Goal: Task Accomplishment & Management: Complete application form

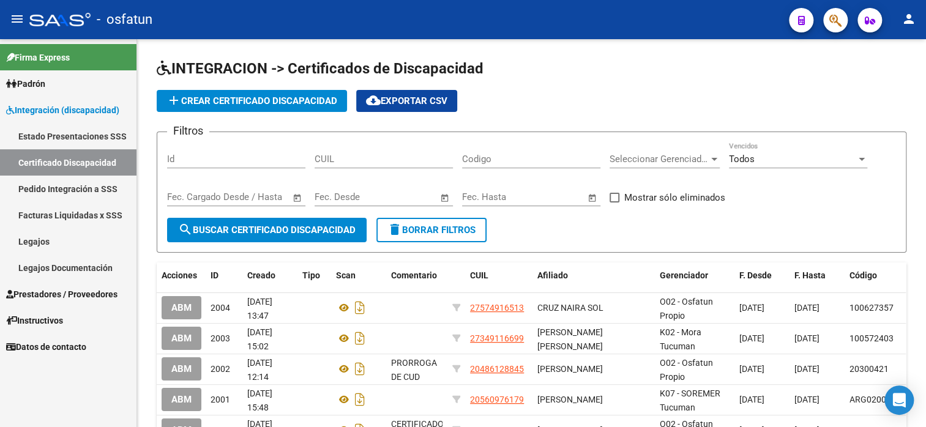
click at [67, 295] on span "Prestadores / Proveedores" at bounding box center [61, 294] width 111 height 13
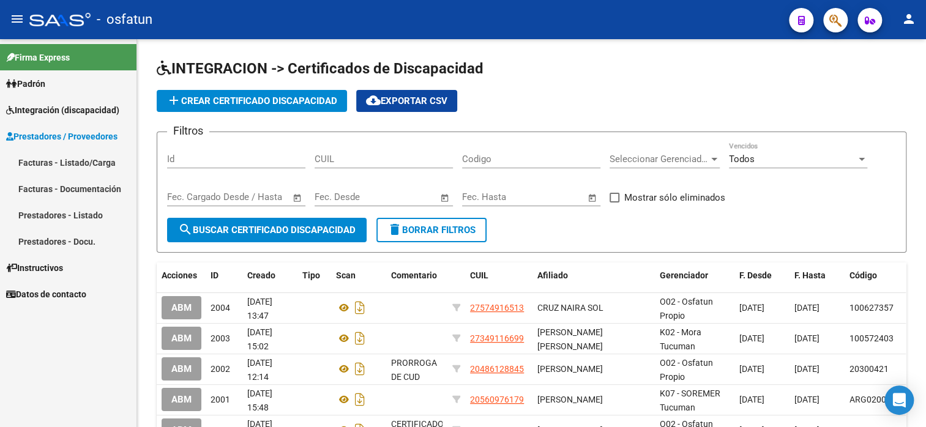
click at [52, 166] on link "Facturas - Listado/Carga" at bounding box center [68, 162] width 136 height 26
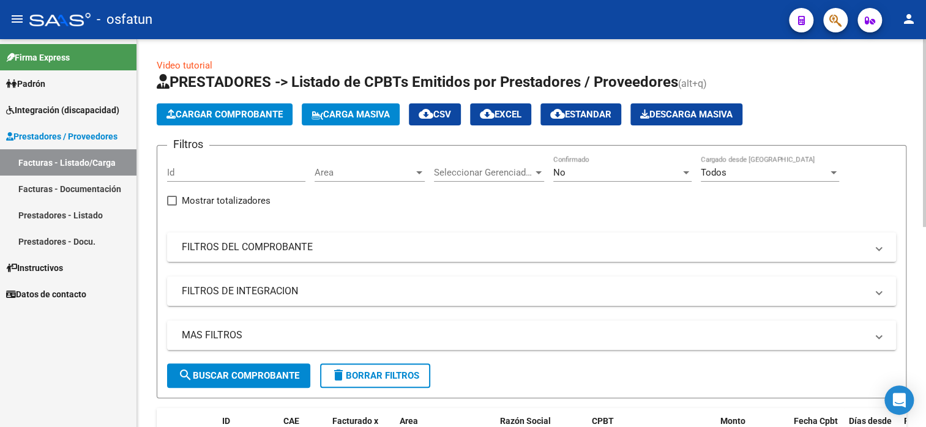
click at [233, 127] on app-list-header "PRESTADORES -> Listado de CPBTs Emitidos por Prestadores / Proveedores (alt+q) …" at bounding box center [532, 235] width 750 height 326
click at [236, 120] on button "Cargar Comprobante" at bounding box center [225, 114] width 136 height 22
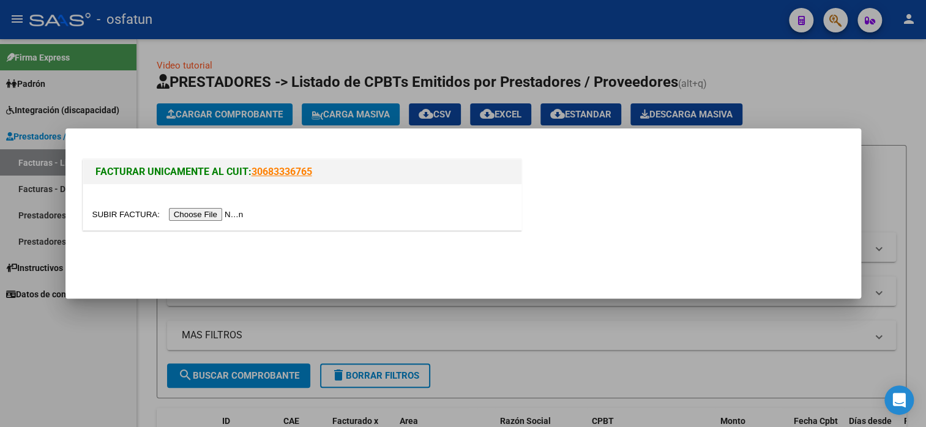
click at [213, 211] on input "file" at bounding box center [169, 214] width 155 height 13
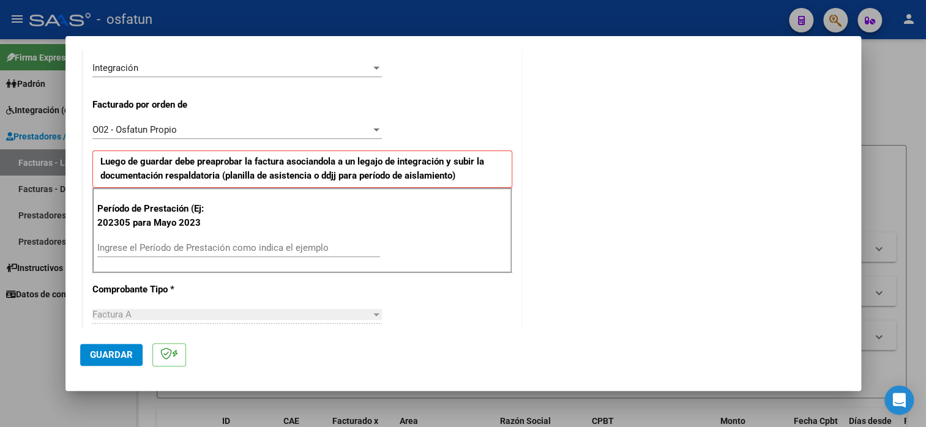
scroll to position [306, 0]
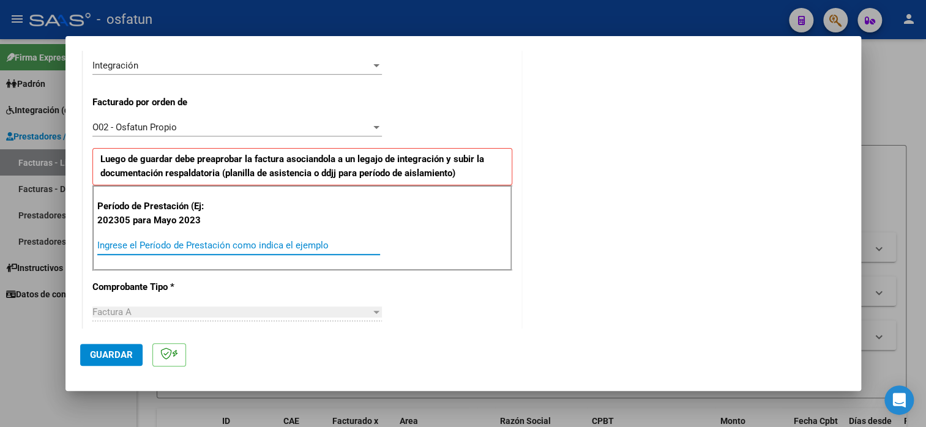
click at [162, 242] on input "Ingrese el Período de Prestación como indica el ejemplo" at bounding box center [238, 245] width 283 height 11
type input "202506"
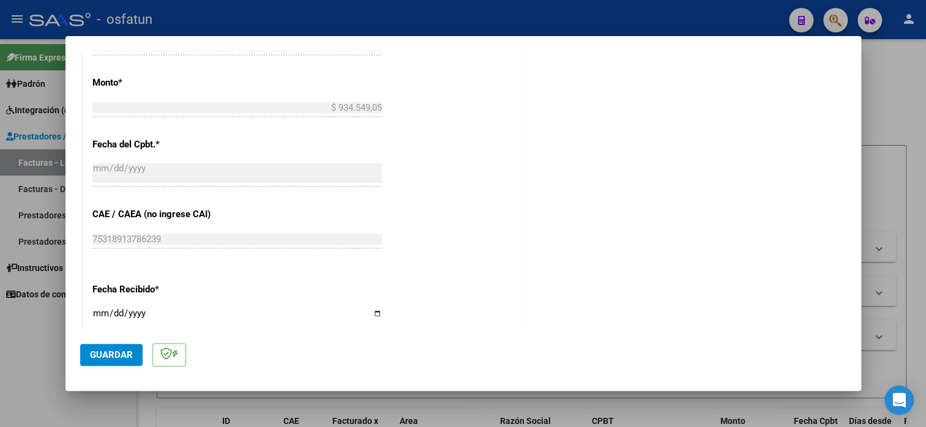
scroll to position [796, 0]
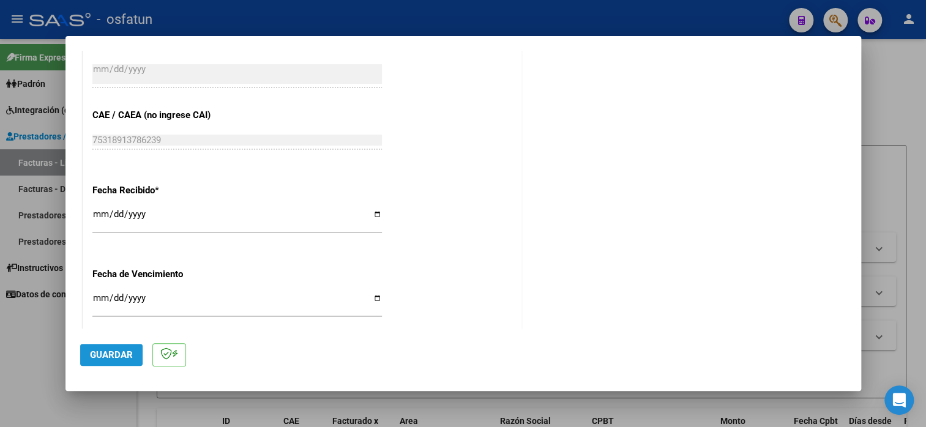
click at [119, 352] on span "Guardar" at bounding box center [111, 354] width 43 height 11
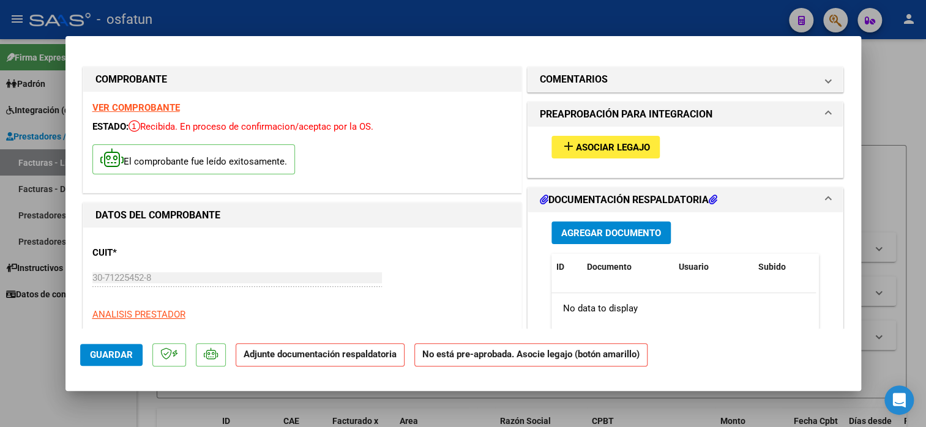
click at [592, 147] on span "Asociar Legajo" at bounding box center [613, 147] width 74 height 11
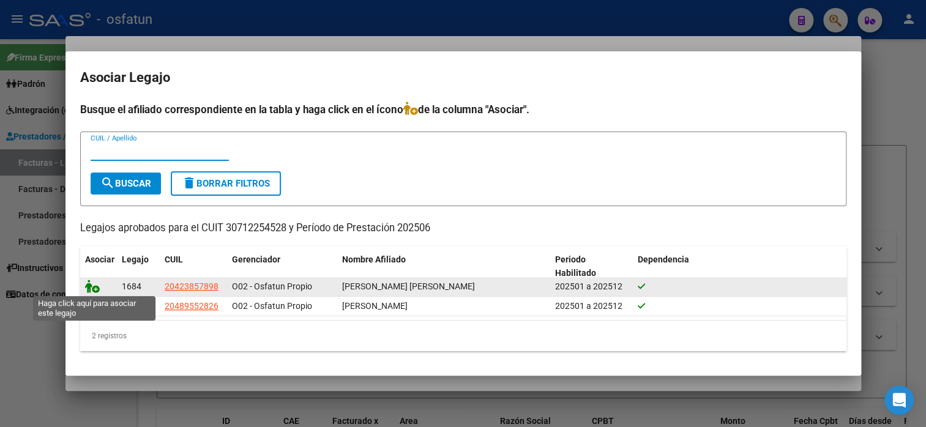
click at [88, 289] on icon at bounding box center [92, 286] width 15 height 13
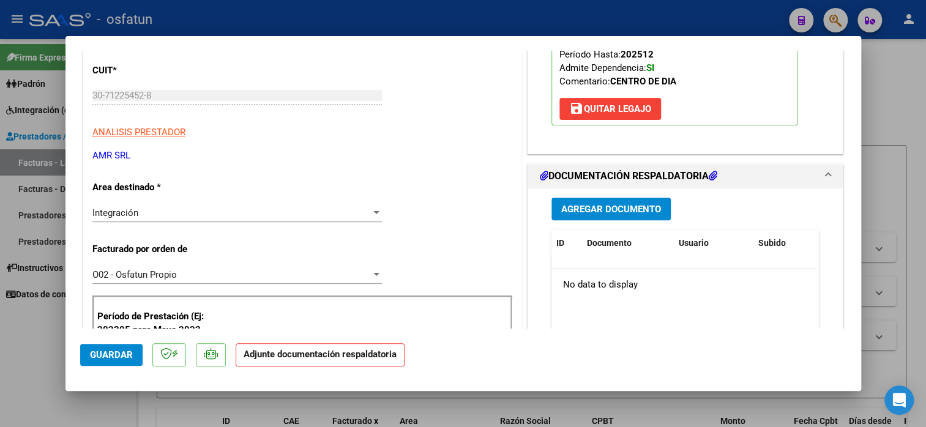
scroll to position [184, 0]
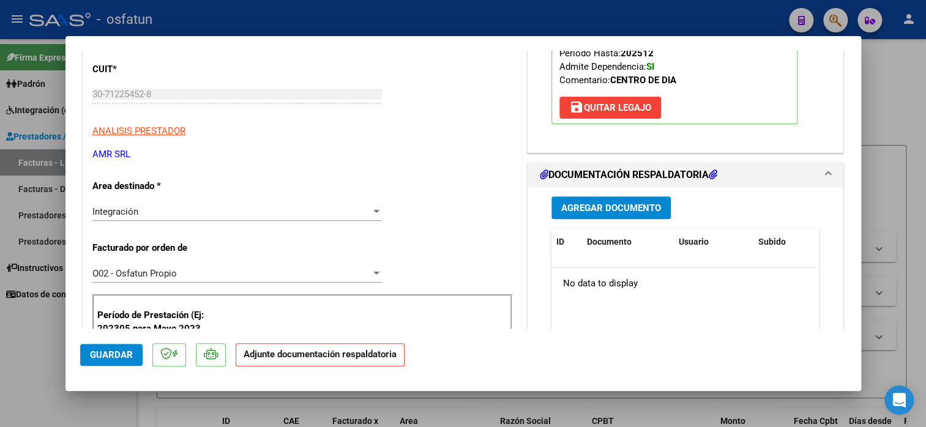
click at [607, 204] on span "Agregar Documento" at bounding box center [611, 208] width 100 height 11
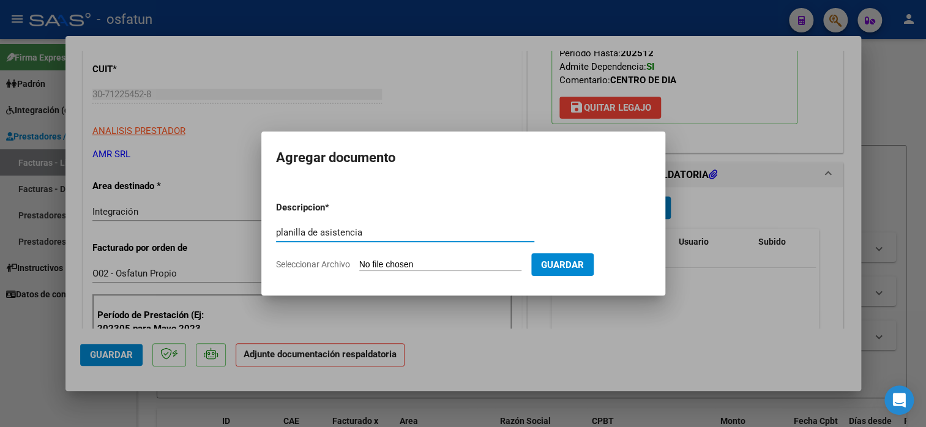
type input "planilla de asistencia"
click at [414, 265] on input "Seleccionar Archivo" at bounding box center [440, 265] width 162 height 12
type input "C:\fakepath\amr asis.pdf"
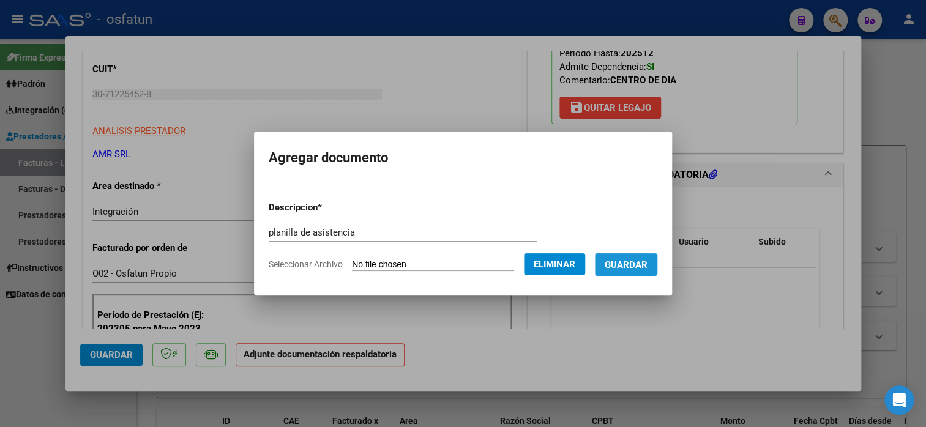
click at [647, 262] on span "Guardar" at bounding box center [626, 264] width 43 height 11
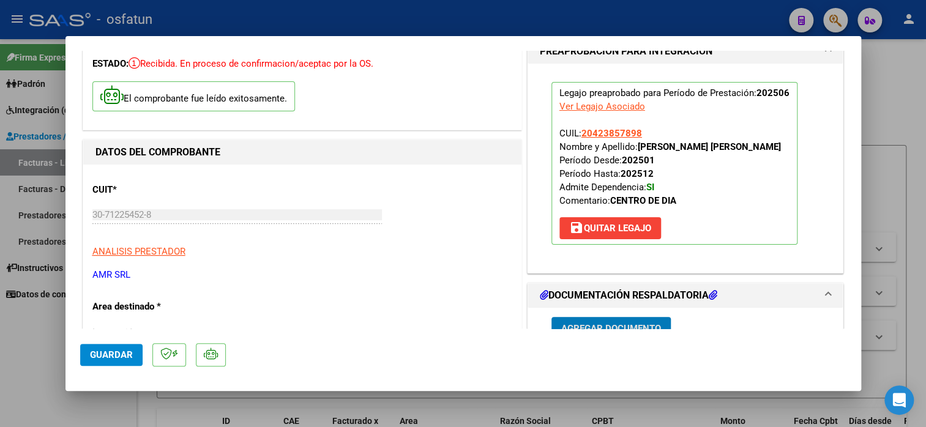
scroll to position [0, 0]
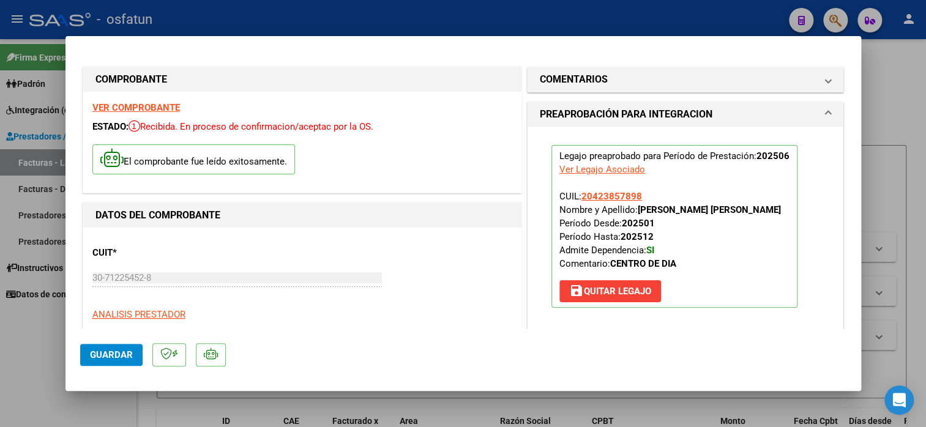
click at [92, 352] on span "Guardar" at bounding box center [111, 354] width 43 height 11
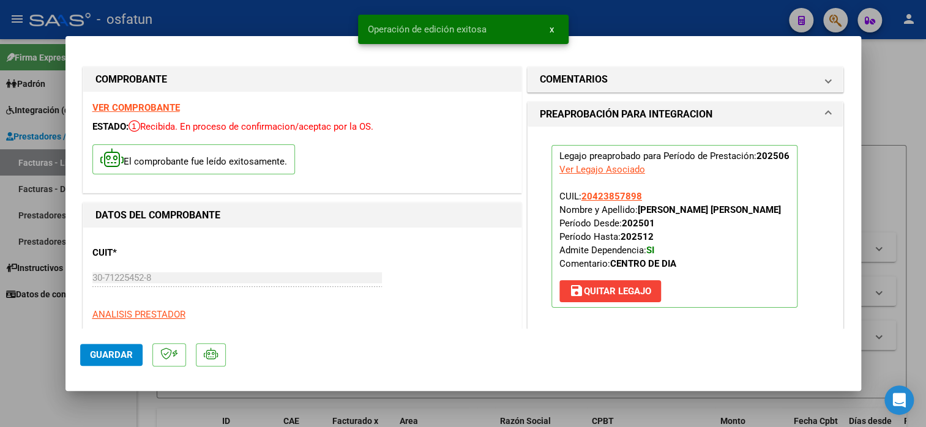
click at [907, 69] on div at bounding box center [463, 213] width 926 height 427
type input "$ 0,00"
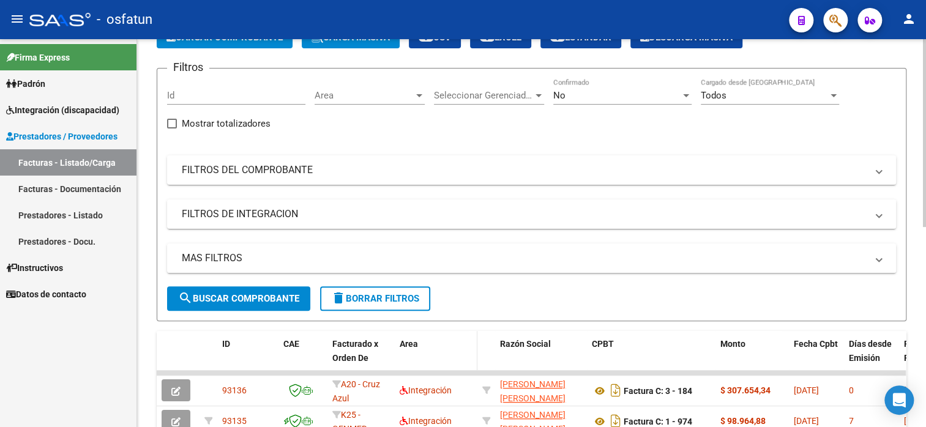
scroll to position [61, 0]
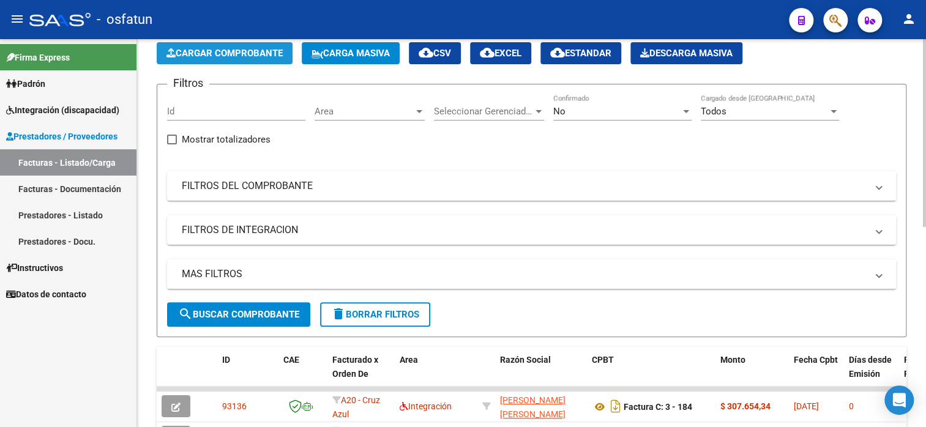
click at [199, 50] on span "Cargar Comprobante" at bounding box center [224, 53] width 116 height 11
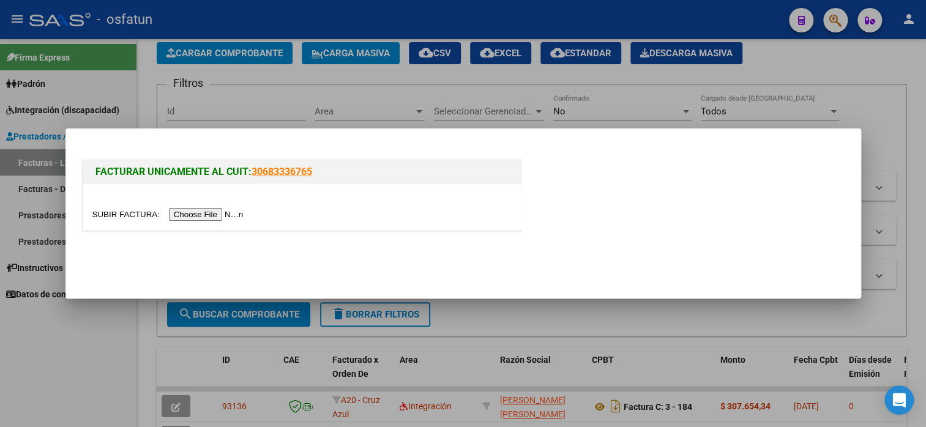
click at [208, 209] on input "file" at bounding box center [169, 214] width 155 height 13
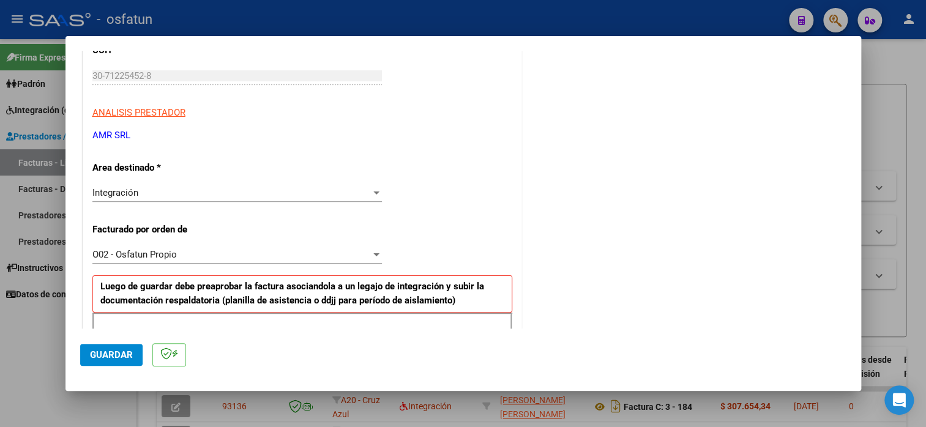
scroll to position [245, 0]
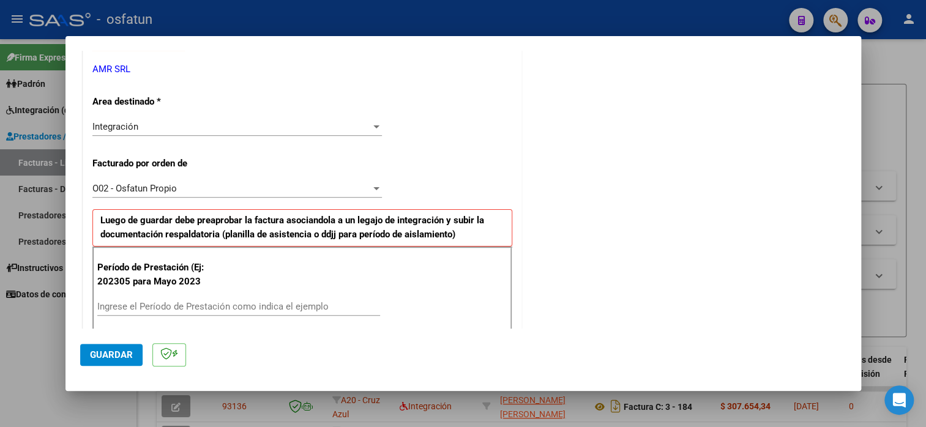
click at [181, 307] on input "Ingrese el Período de Prestación como indica el ejemplo" at bounding box center [238, 306] width 283 height 11
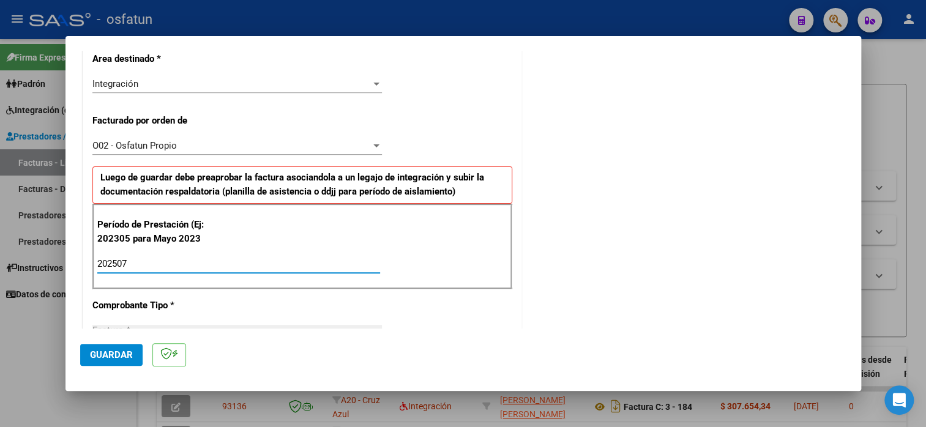
scroll to position [367, 0]
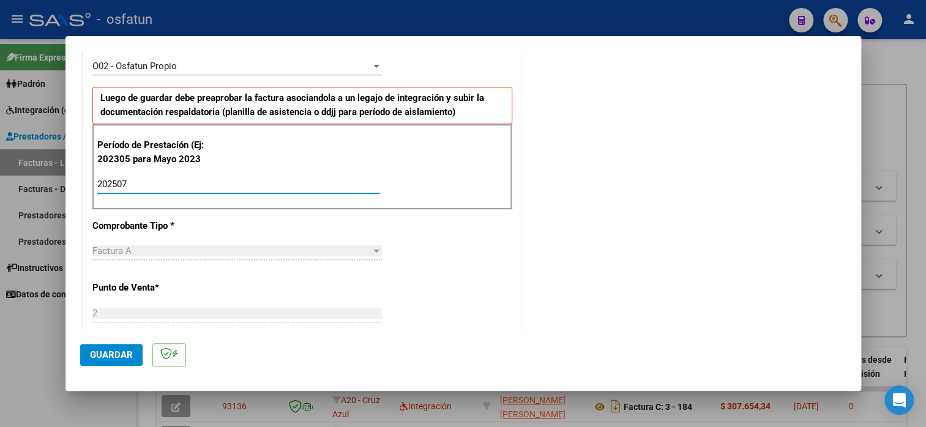
type input "202507"
click at [94, 359] on span "Guardar" at bounding box center [111, 354] width 43 height 11
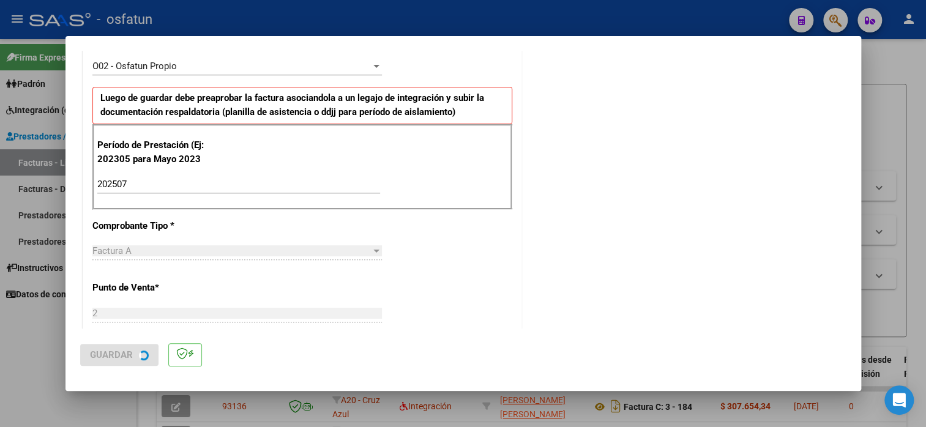
scroll to position [0, 0]
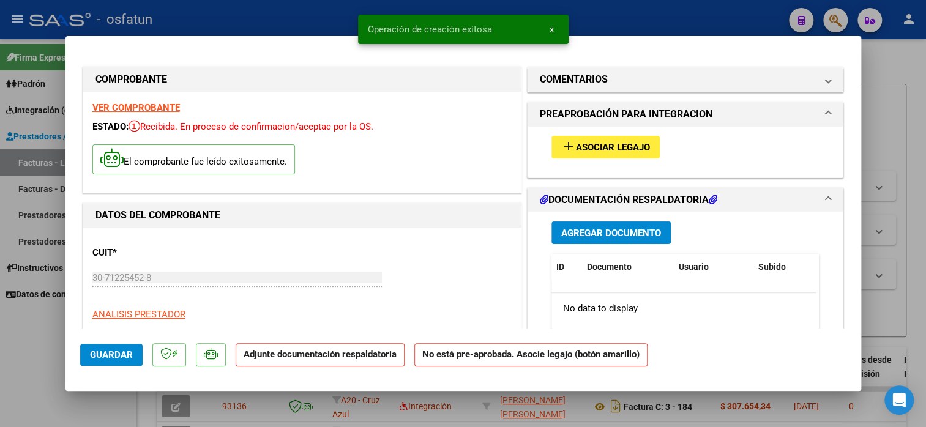
click at [597, 144] on span "Asociar Legajo" at bounding box center [613, 147] width 74 height 11
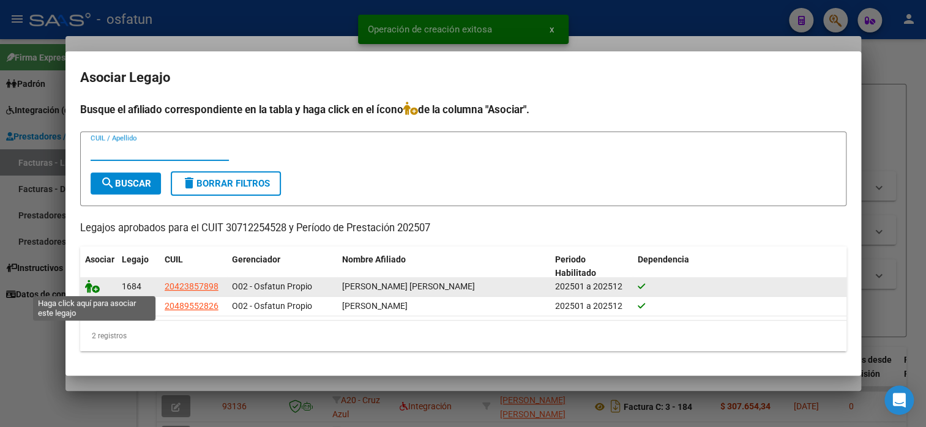
click at [88, 286] on icon at bounding box center [92, 286] width 15 height 13
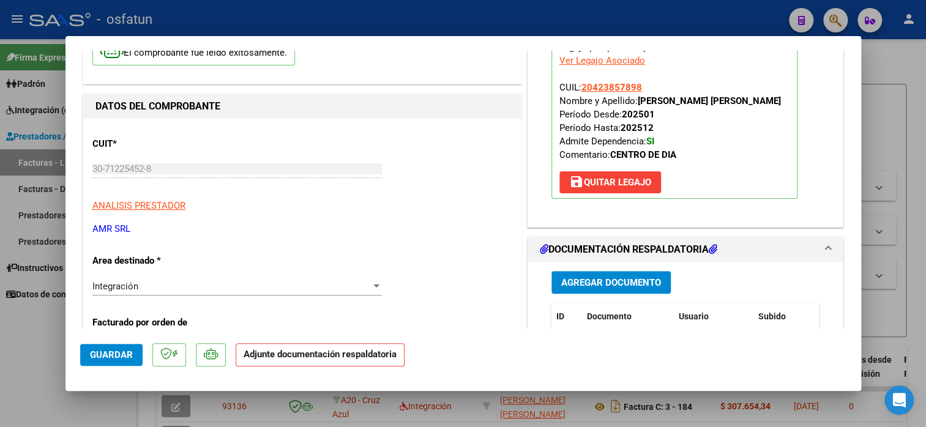
scroll to position [184, 0]
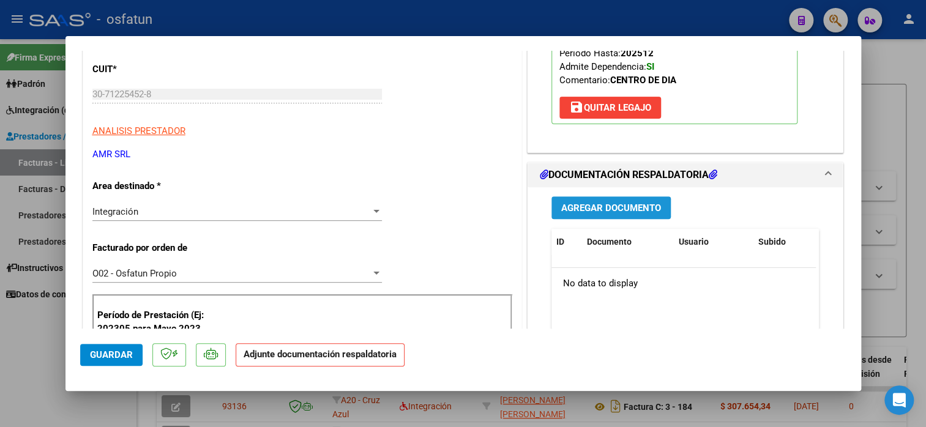
click at [607, 207] on span "Agregar Documento" at bounding box center [611, 208] width 100 height 11
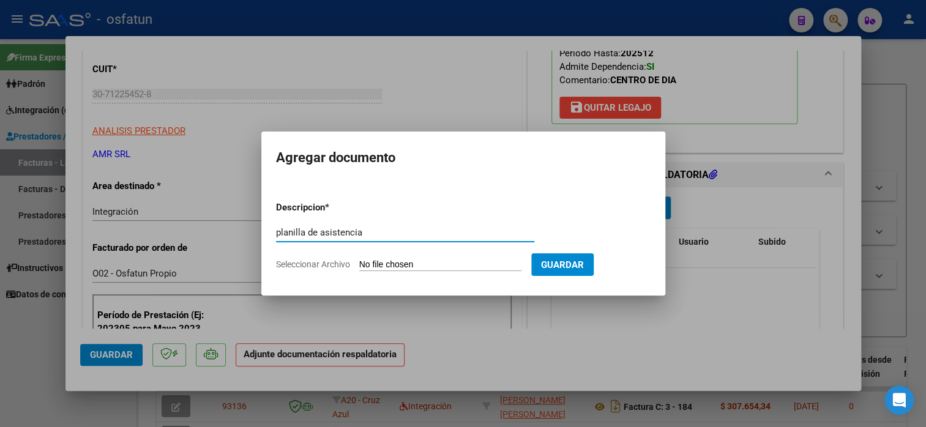
type input "planilla de asistencia"
click at [441, 262] on input "Seleccionar Archivo" at bounding box center [440, 265] width 162 height 12
type input "C:\fakepath\amr asis trasp.pdf"
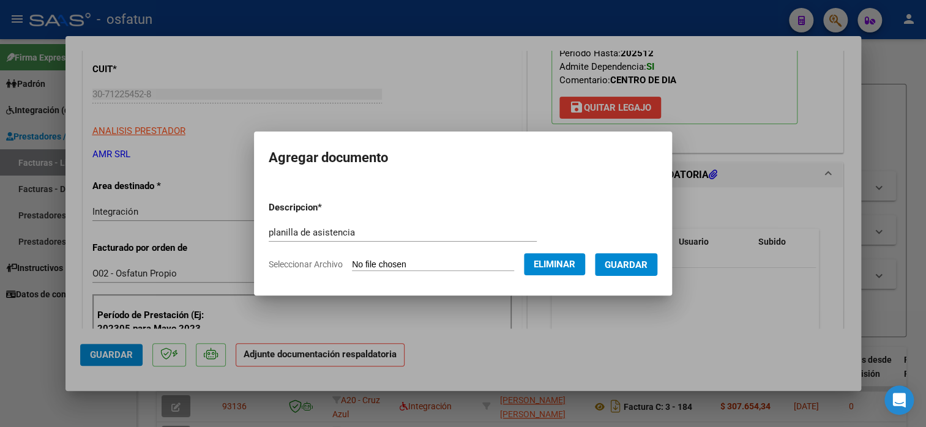
click at [633, 261] on span "Guardar" at bounding box center [626, 264] width 43 height 11
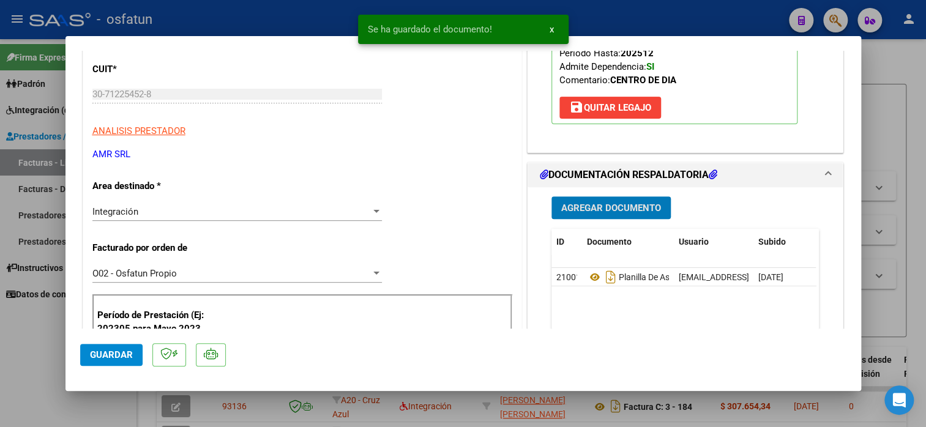
click at [110, 352] on span "Guardar" at bounding box center [111, 354] width 43 height 11
click at [111, 355] on span "Guardar" at bounding box center [111, 354] width 43 height 11
click at [889, 69] on div at bounding box center [463, 213] width 926 height 427
type input "$ 0,00"
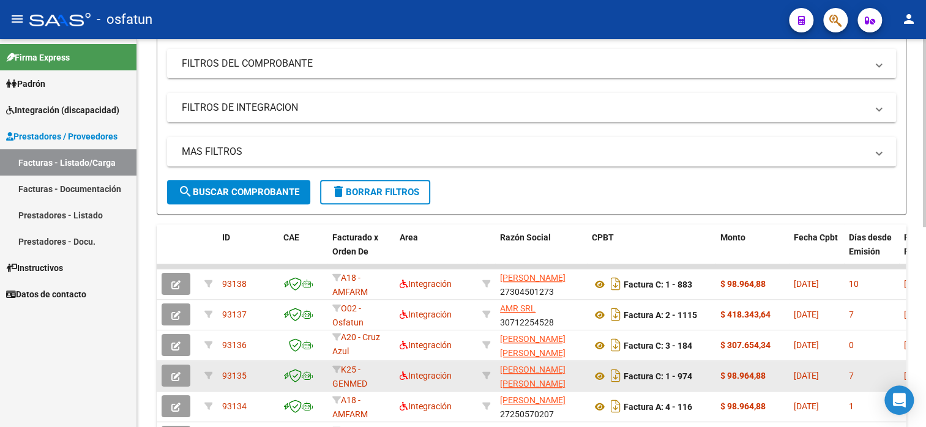
scroll to position [306, 0]
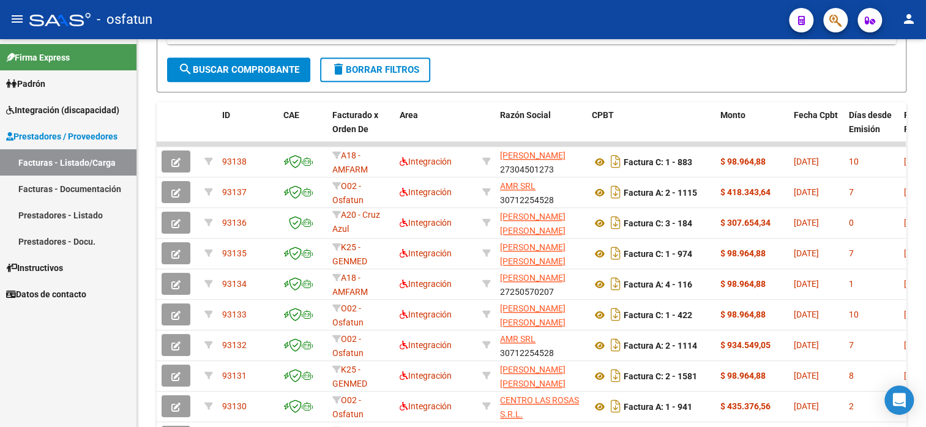
click at [40, 107] on span "Integración (discapacidad)" at bounding box center [62, 109] width 113 height 13
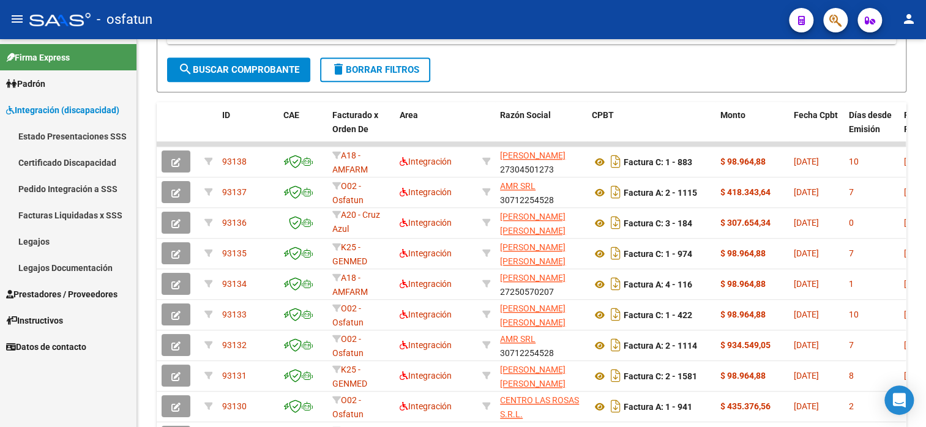
click at [35, 233] on link "Legajos" at bounding box center [68, 241] width 136 height 26
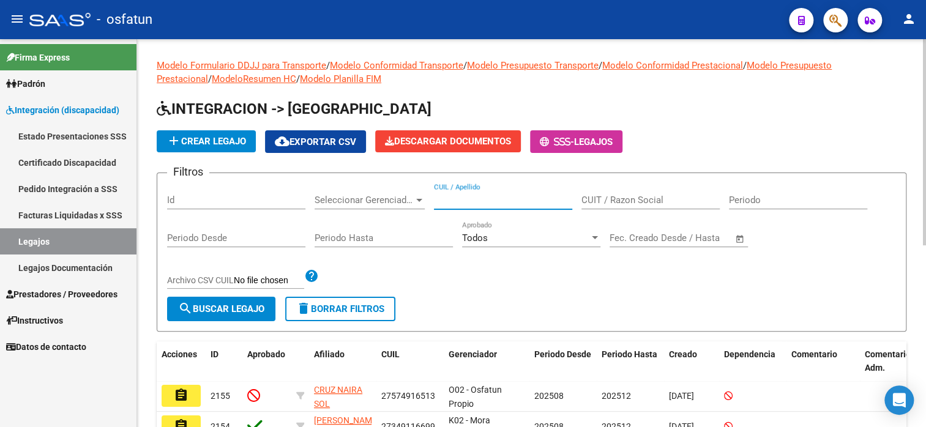
click at [494, 201] on input "CUIL / Apellido" at bounding box center [503, 200] width 138 height 11
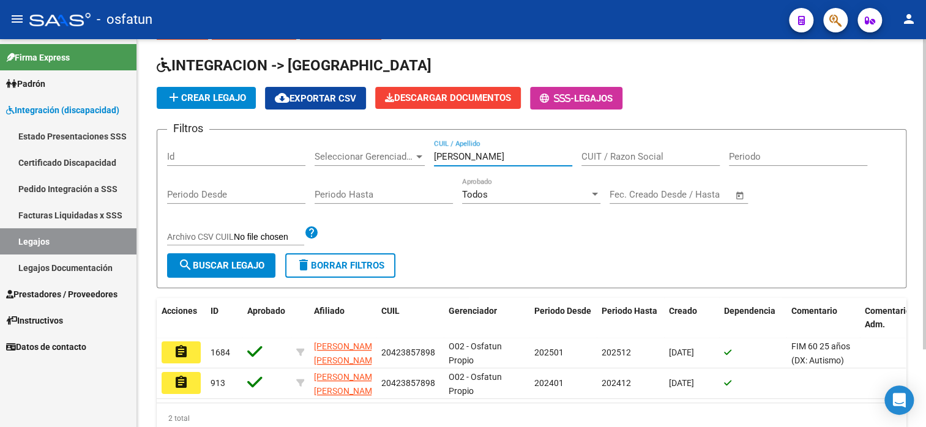
scroll to position [97, 0]
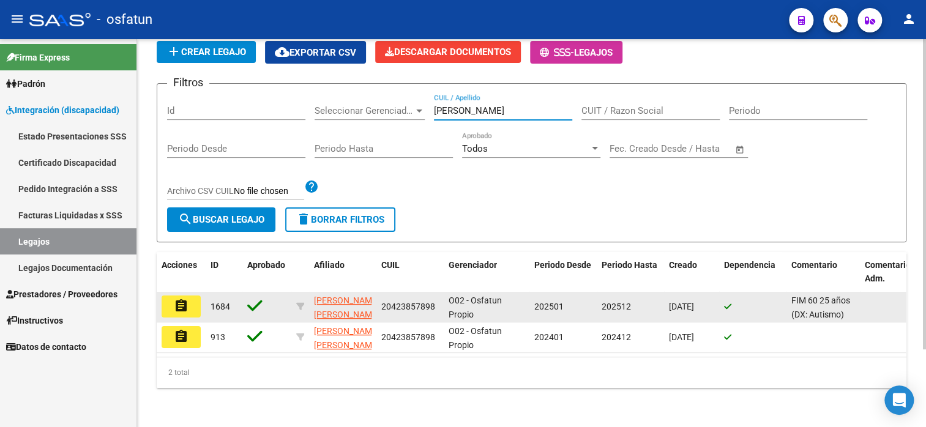
type input "[PERSON_NAME]"
click at [191, 296] on button "assignment" at bounding box center [181, 307] width 39 height 22
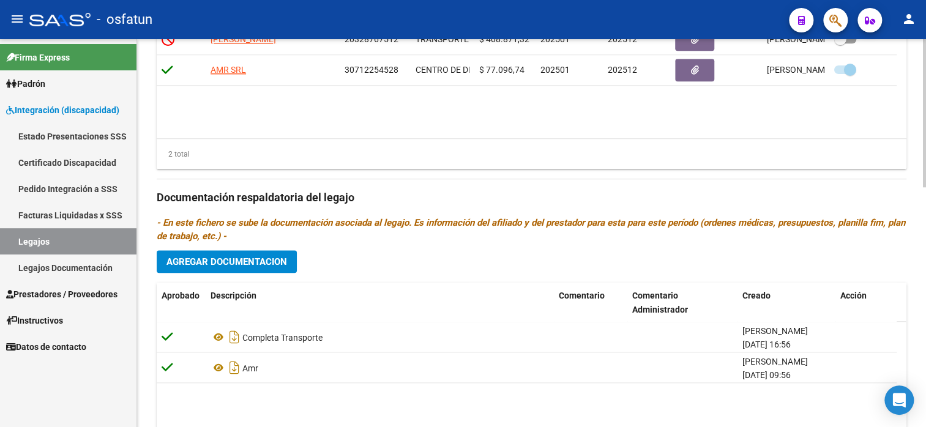
scroll to position [628, 0]
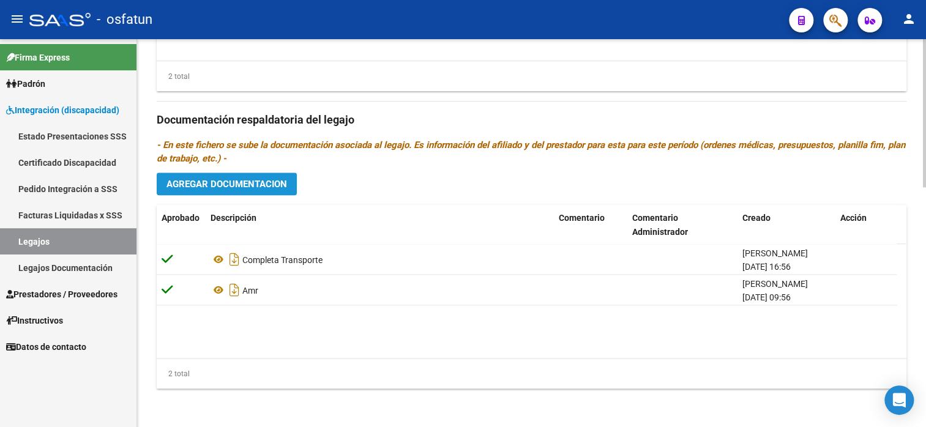
click at [262, 180] on span "Agregar Documentacion" at bounding box center [226, 184] width 121 height 11
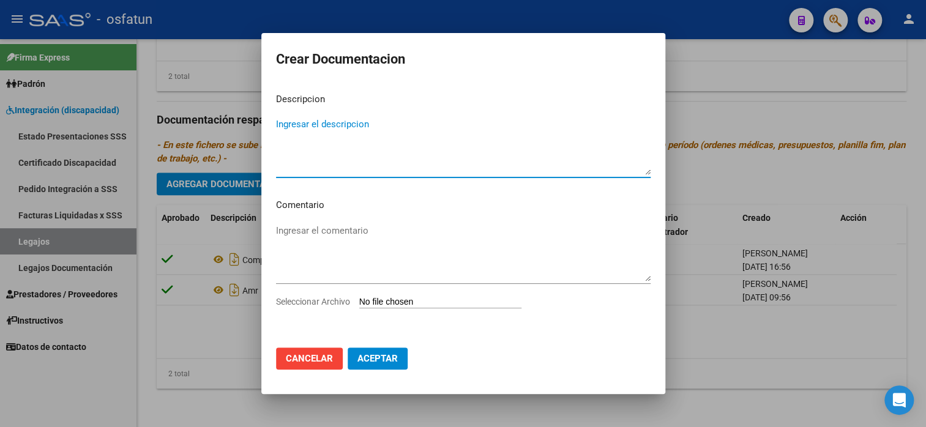
click at [320, 166] on textarea "Ingresar el descripcion" at bounding box center [463, 146] width 375 height 58
click at [312, 223] on div "Ingresar el comentario" at bounding box center [463, 253] width 375 height 62
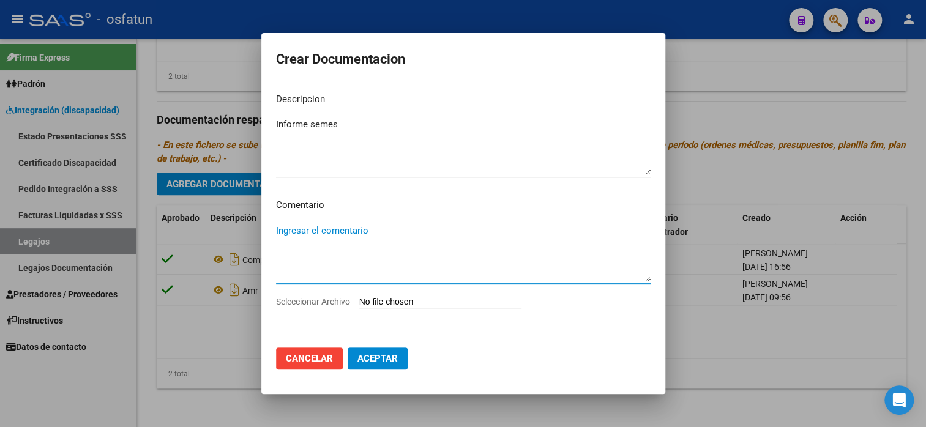
click at [340, 124] on textarea "Informe semes" at bounding box center [463, 146] width 375 height 58
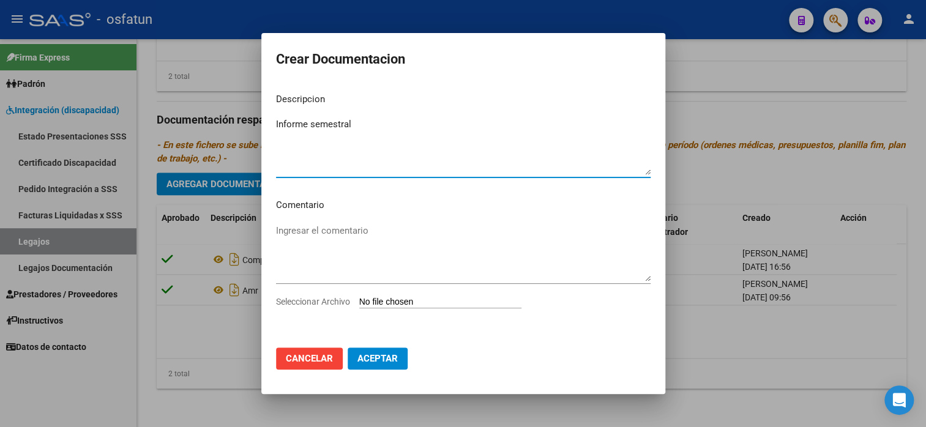
type textarea "Informe semestral"
click at [385, 307] on input "Seleccionar Archivo" at bounding box center [440, 303] width 162 height 12
type input "C:\fakepath\amr asis trasp.pdf"
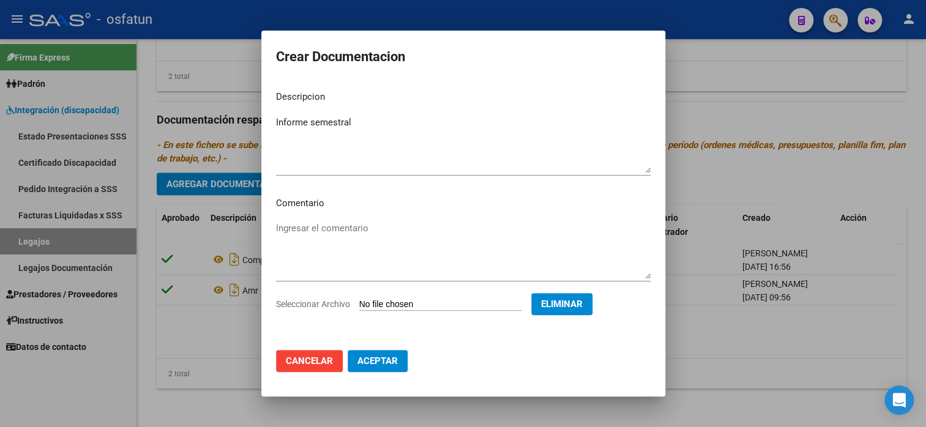
click at [384, 356] on span "Aceptar" at bounding box center [377, 361] width 40 height 11
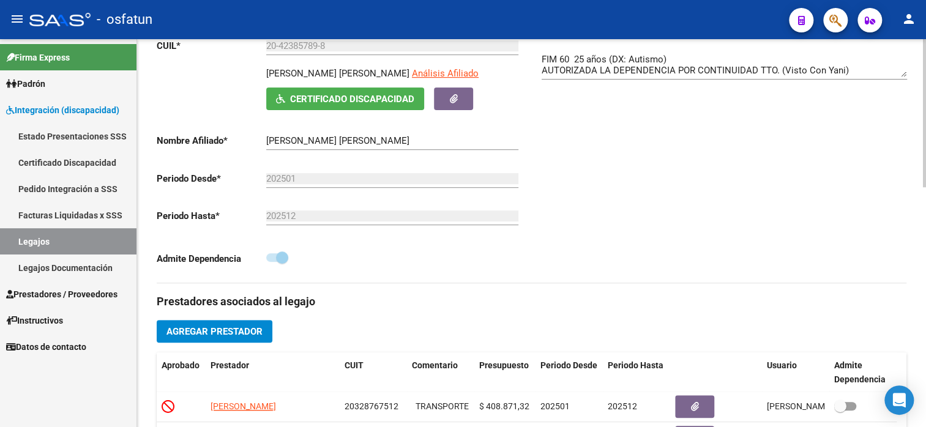
scroll to position [367, 0]
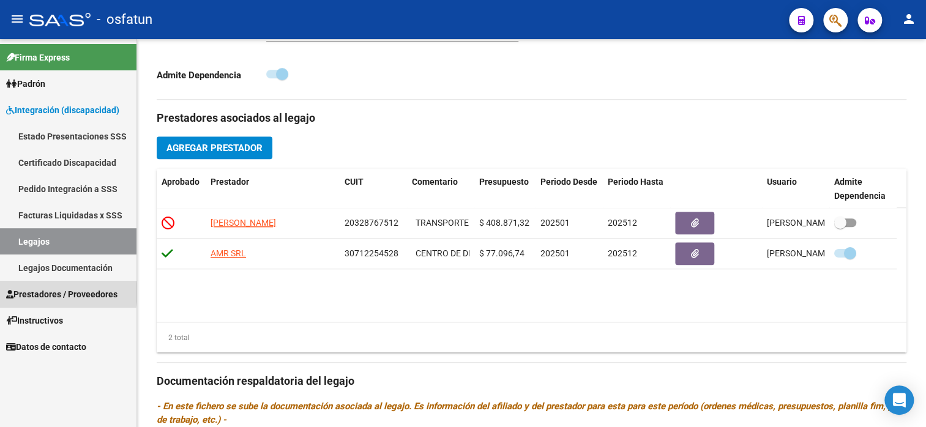
click at [56, 293] on span "Prestadores / Proveedores" at bounding box center [61, 294] width 111 height 13
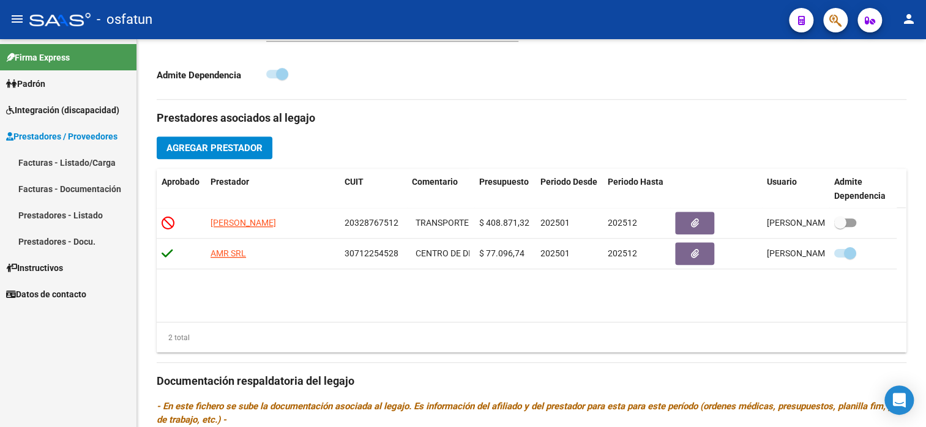
click at [78, 168] on link "Facturas - Listado/Carga" at bounding box center [68, 162] width 136 height 26
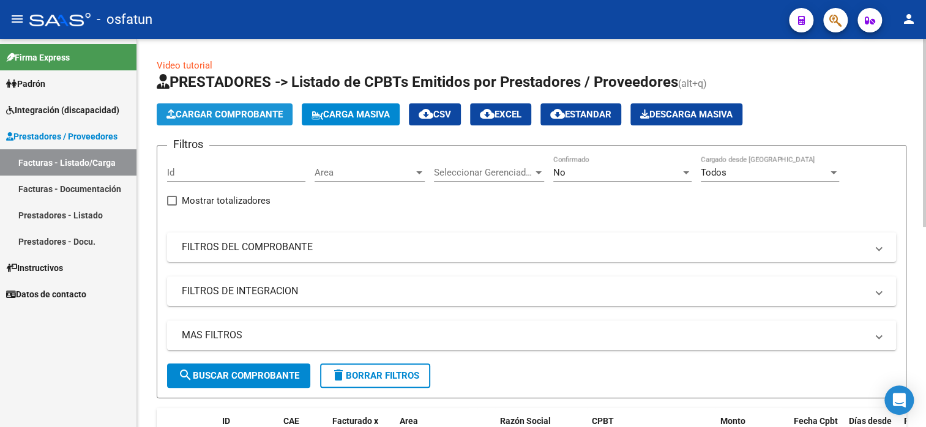
click at [241, 123] on button "Cargar Comprobante" at bounding box center [225, 114] width 136 height 22
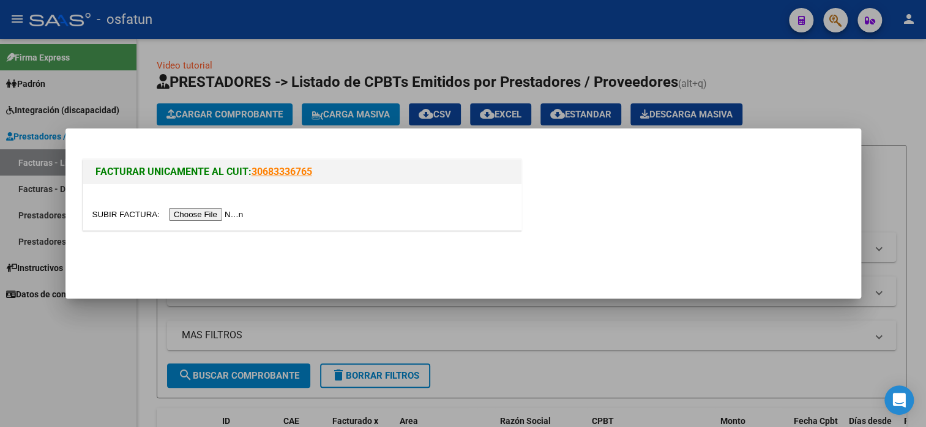
click at [208, 222] on div at bounding box center [302, 207] width 438 height 46
click at [209, 214] on input "file" at bounding box center [169, 214] width 155 height 13
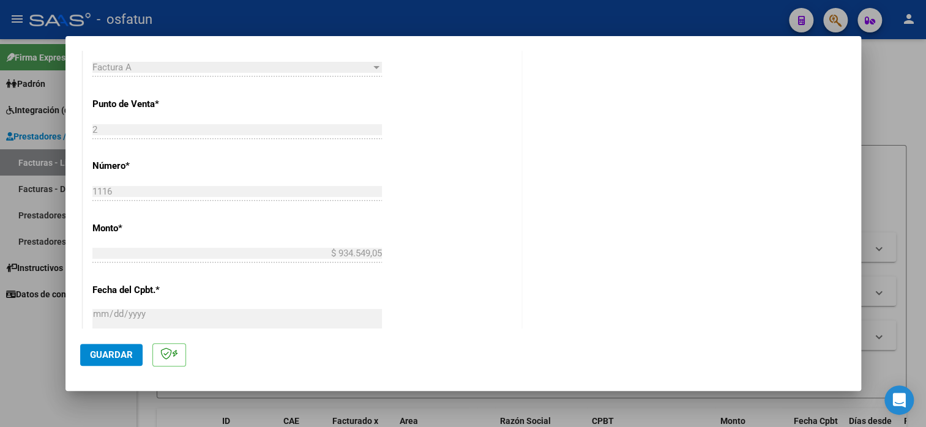
scroll to position [306, 0]
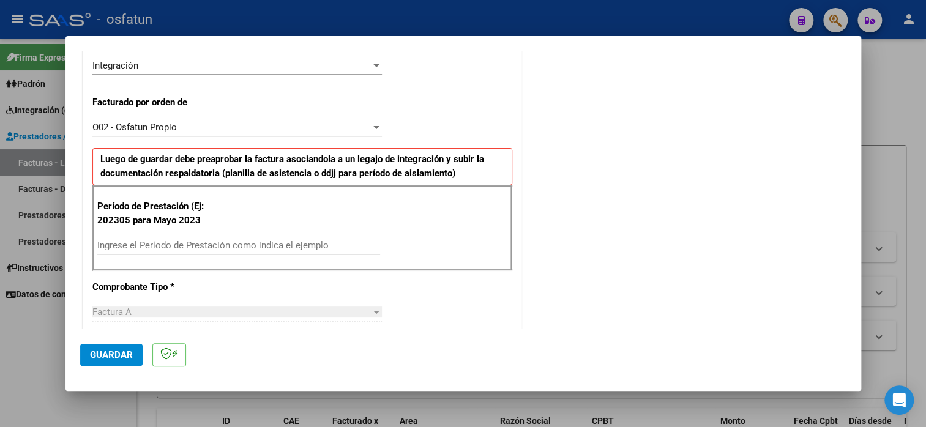
click at [181, 242] on input "Ingrese el Período de Prestación como indica el ejemplo" at bounding box center [238, 245] width 283 height 11
type input "202507"
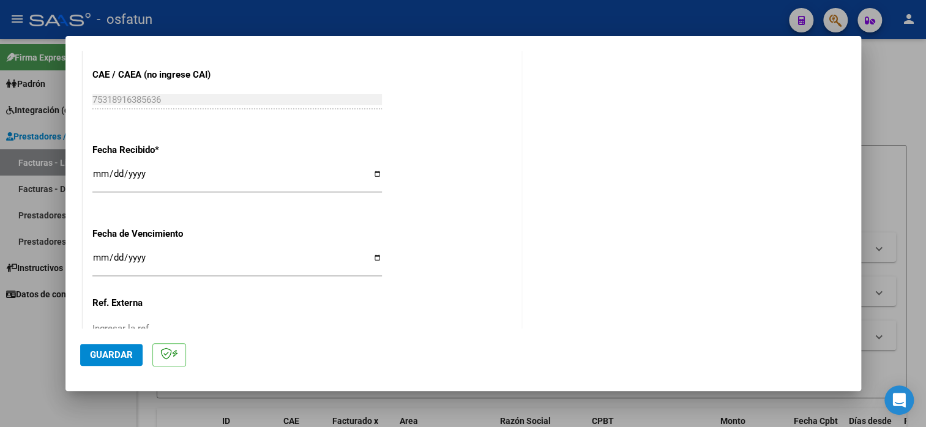
scroll to position [918, 0]
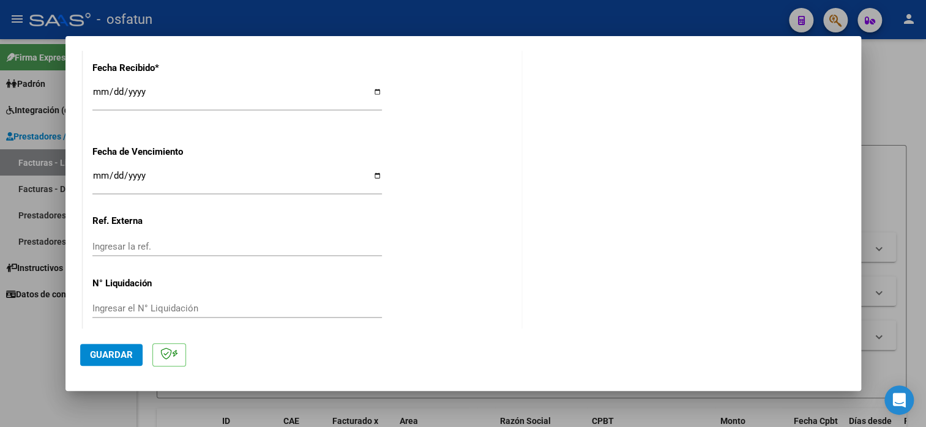
click at [115, 356] on span "Guardar" at bounding box center [111, 354] width 43 height 11
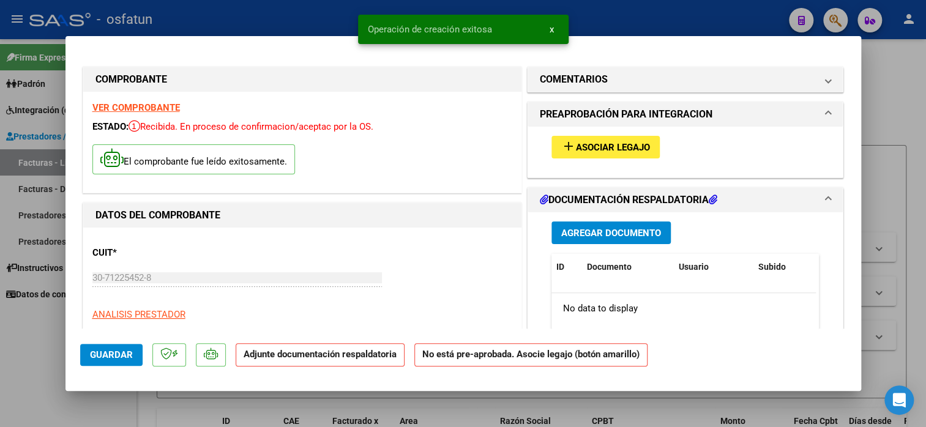
click at [613, 142] on span "Asociar Legajo" at bounding box center [613, 147] width 74 height 11
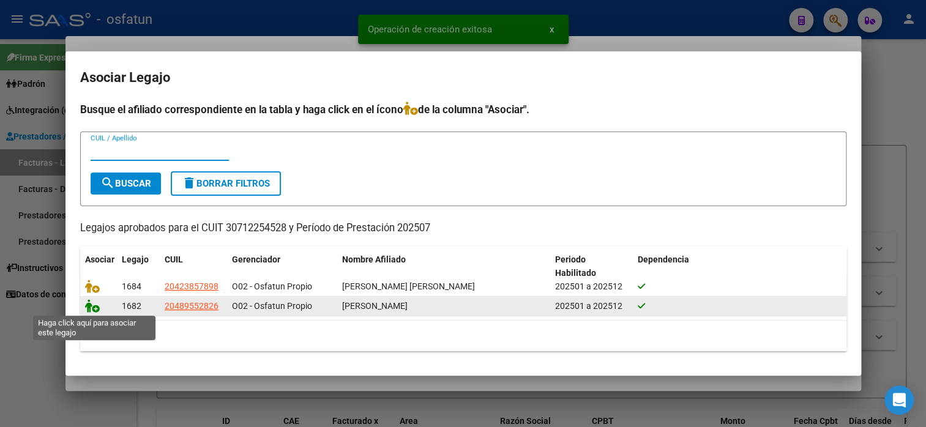
click at [95, 307] on icon at bounding box center [92, 305] width 15 height 13
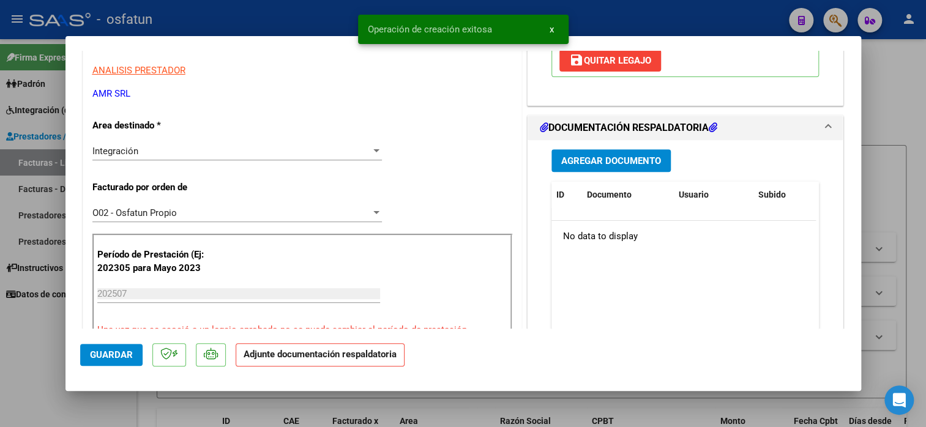
scroll to position [245, 0]
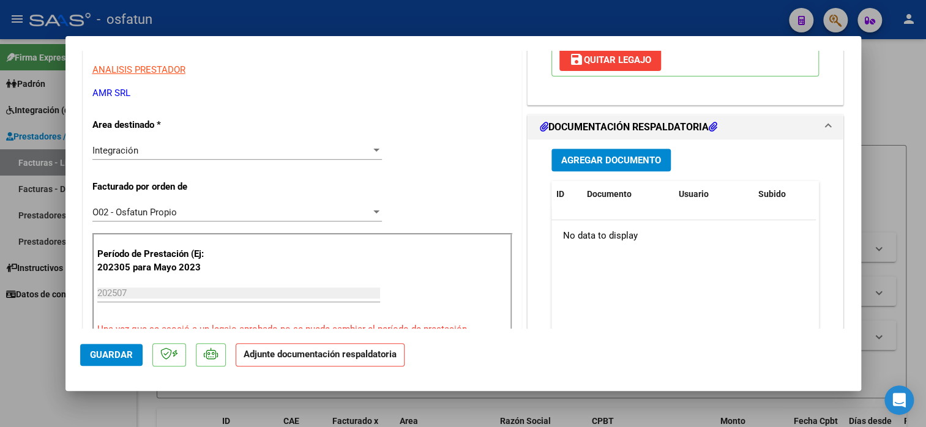
click at [628, 170] on button "Agregar Documento" at bounding box center [610, 160] width 119 height 23
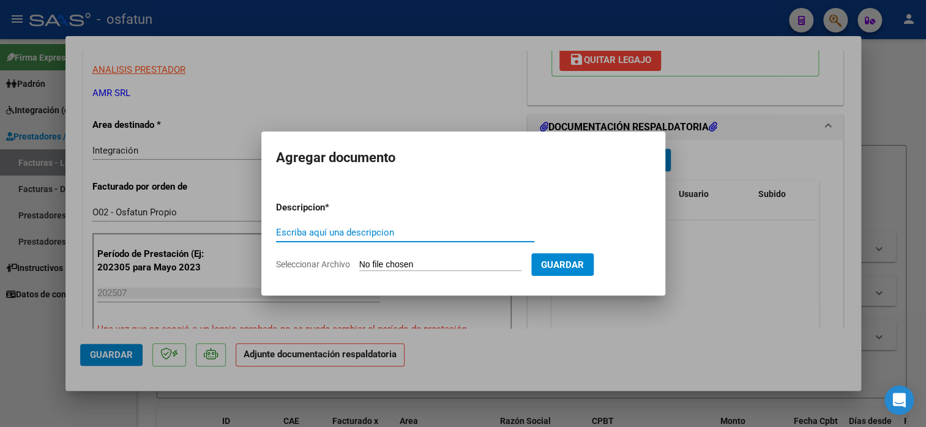
click at [329, 231] on input "Escriba aquí una descripcion" at bounding box center [405, 232] width 258 height 11
type input "planilla de asis"
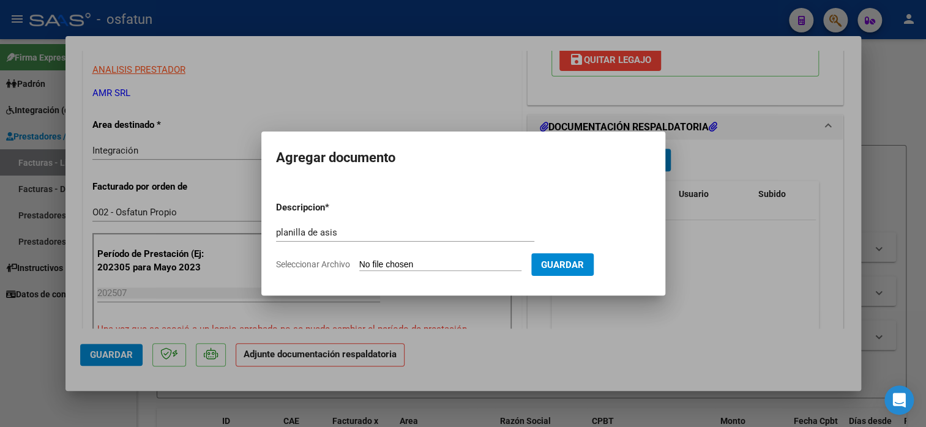
click at [381, 260] on input "Seleccionar Archivo" at bounding box center [440, 265] width 162 height 12
type input "C:\fakepath\AMR 1116 asis.pdf"
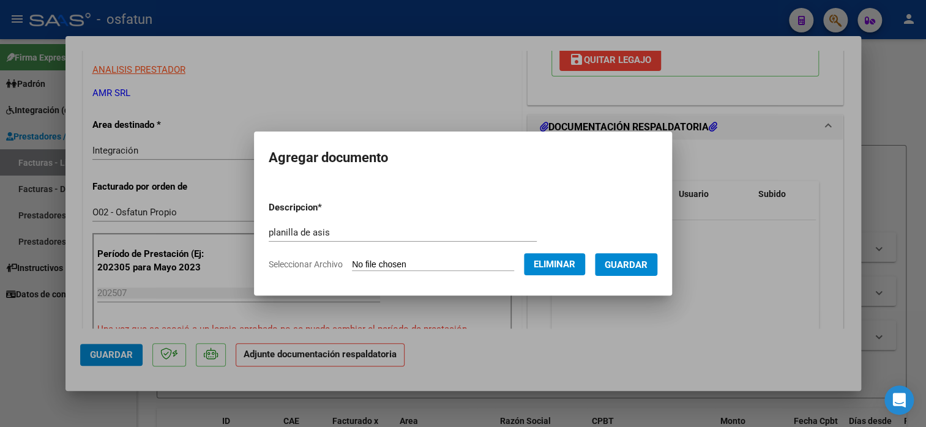
click at [617, 270] on button "Guardar" at bounding box center [626, 264] width 62 height 23
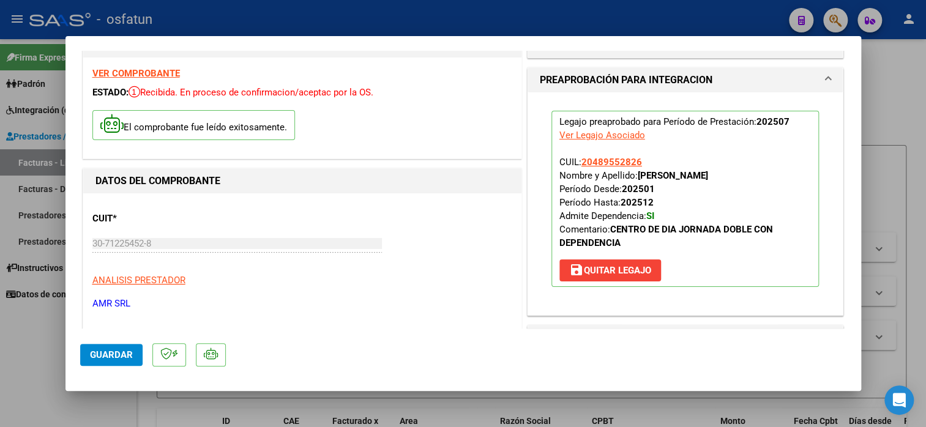
scroll to position [0, 0]
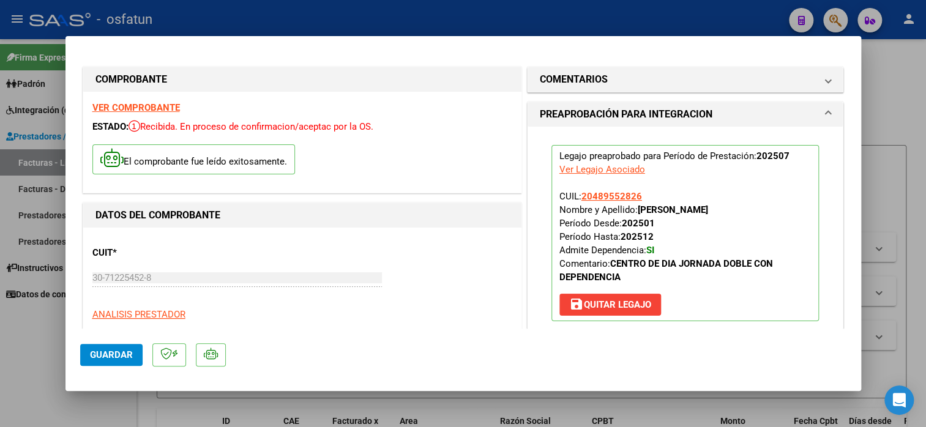
click at [145, 101] on div "VER COMPROBANTE ESTADO: Recibida. En proceso de confirmacion/aceptac por la OS.…" at bounding box center [302, 142] width 438 height 101
click at [143, 104] on strong "VER COMPROBANTE" at bounding box center [136, 107] width 88 height 11
click at [97, 359] on span "Guardar" at bounding box center [111, 354] width 43 height 11
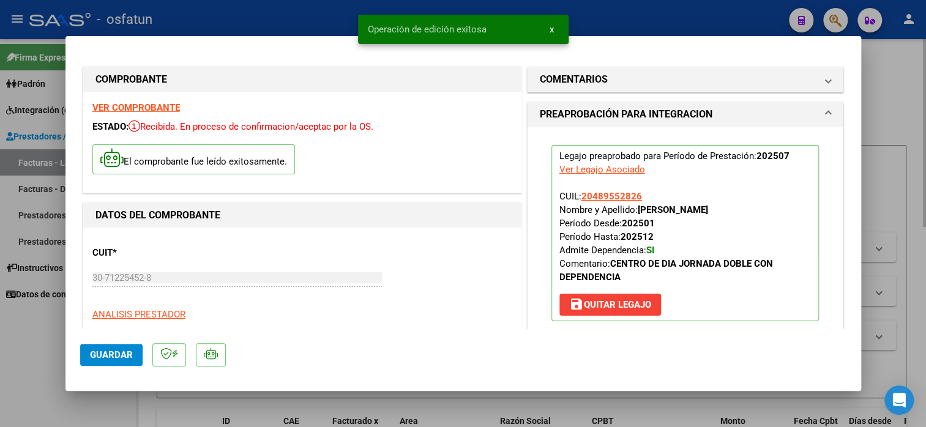
click at [886, 84] on div at bounding box center [463, 213] width 926 height 427
type input "$ 0,00"
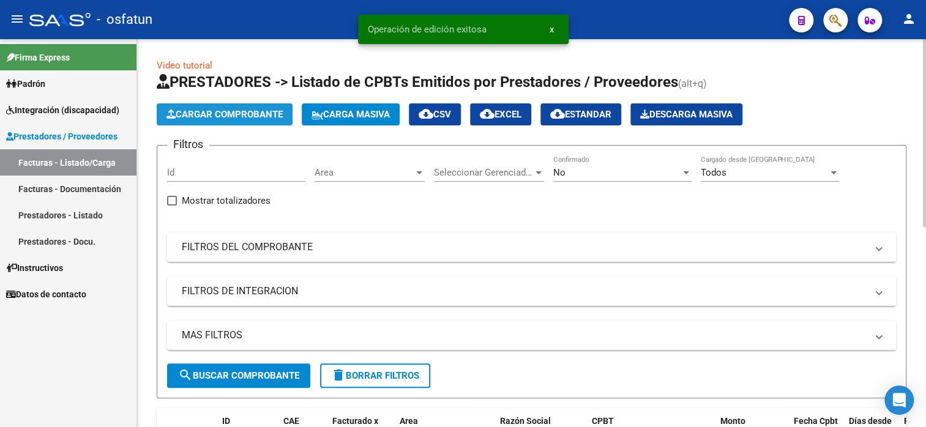
click at [233, 116] on span "Cargar Comprobante" at bounding box center [224, 114] width 116 height 11
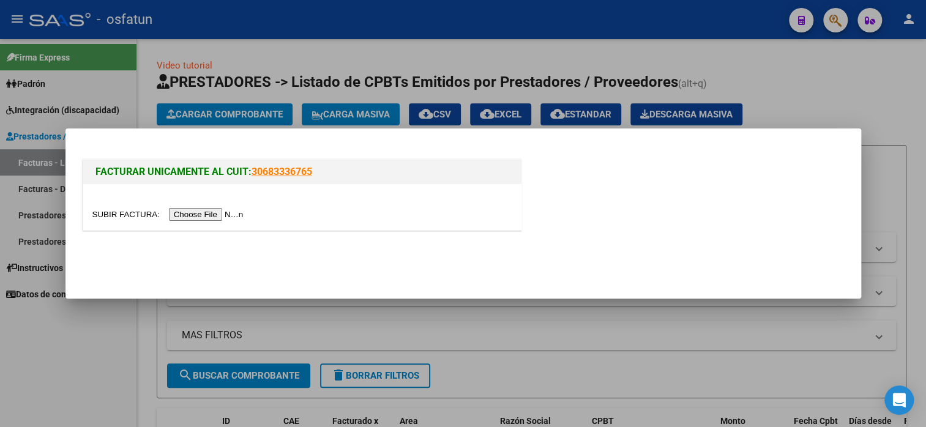
click at [211, 206] on div at bounding box center [302, 207] width 438 height 46
click at [204, 214] on input "file" at bounding box center [169, 214] width 155 height 13
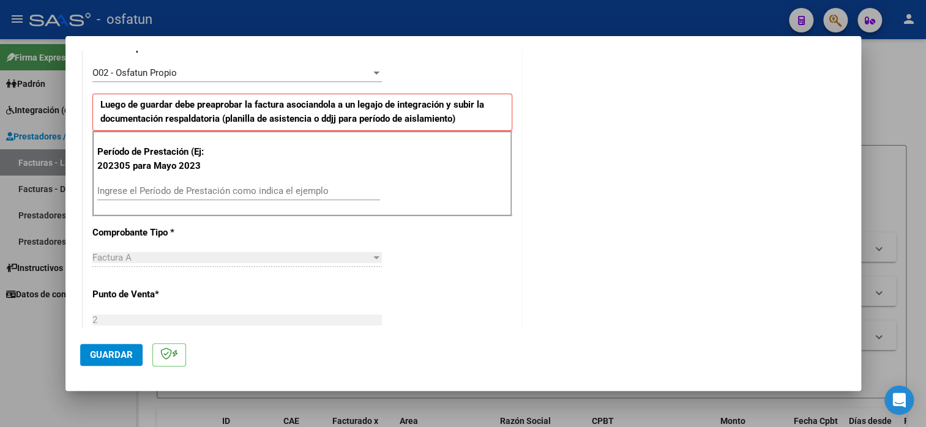
scroll to position [367, 0]
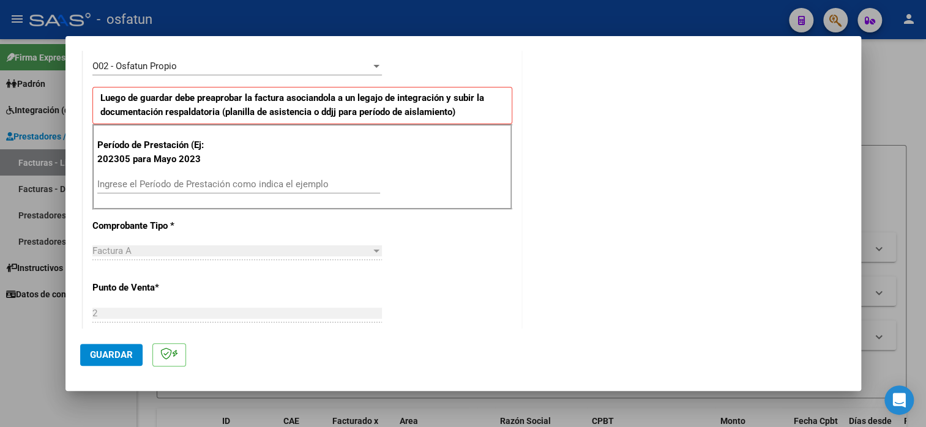
click at [146, 177] on div "Ingrese el Período de Prestación como indica el ejemplo" at bounding box center [238, 184] width 283 height 18
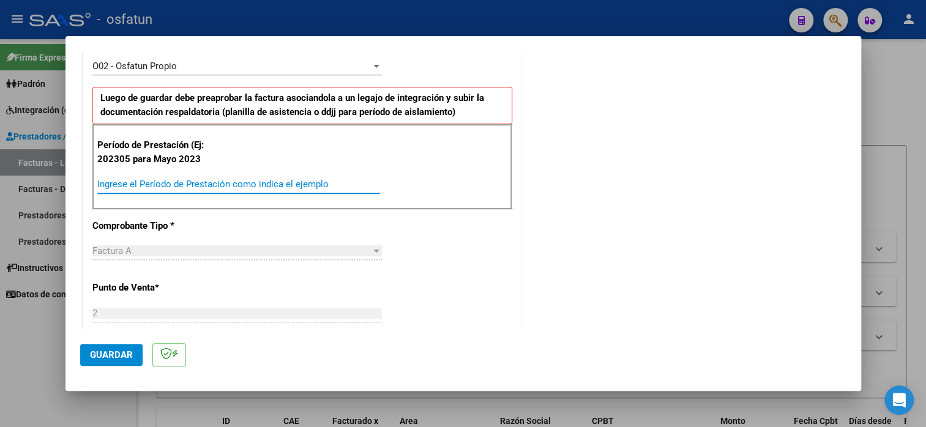
click at [143, 184] on input "Ingrese el Período de Prestación como indica el ejemplo" at bounding box center [238, 184] width 283 height 11
type input "202507"
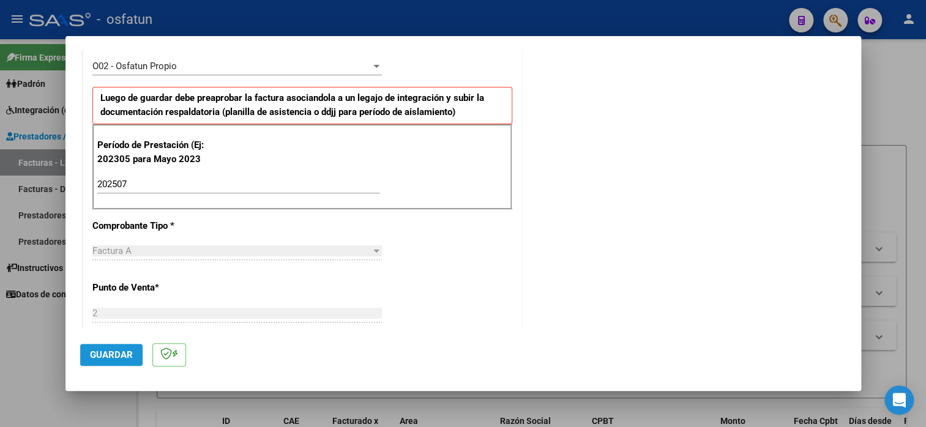
click at [113, 359] on span "Guardar" at bounding box center [111, 354] width 43 height 11
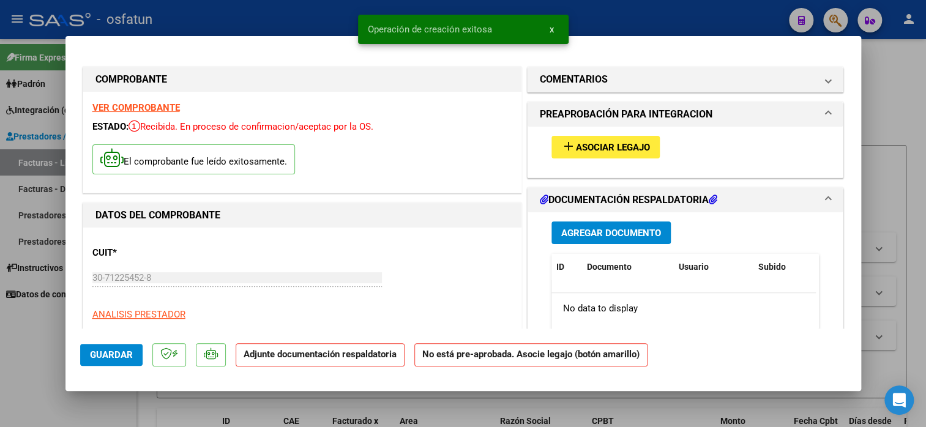
drag, startPoint x: 606, startPoint y: 126, endPoint x: 605, endPoint y: 135, distance: 8.8
click at [606, 127] on mat-expansion-panel "PREAPROBACIÓN PARA INTEGRACION add Asociar Legajo" at bounding box center [685, 140] width 317 height 76
click at [600, 144] on span "Asociar Legajo" at bounding box center [613, 147] width 74 height 11
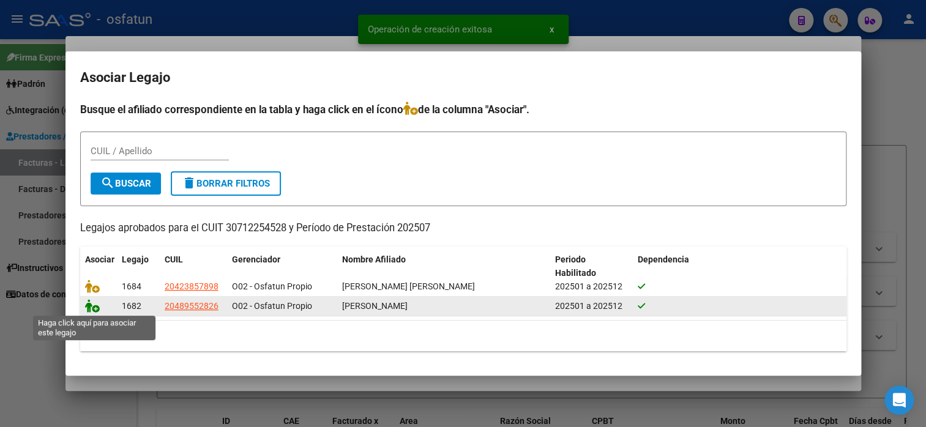
click at [90, 307] on icon at bounding box center [92, 305] width 15 height 13
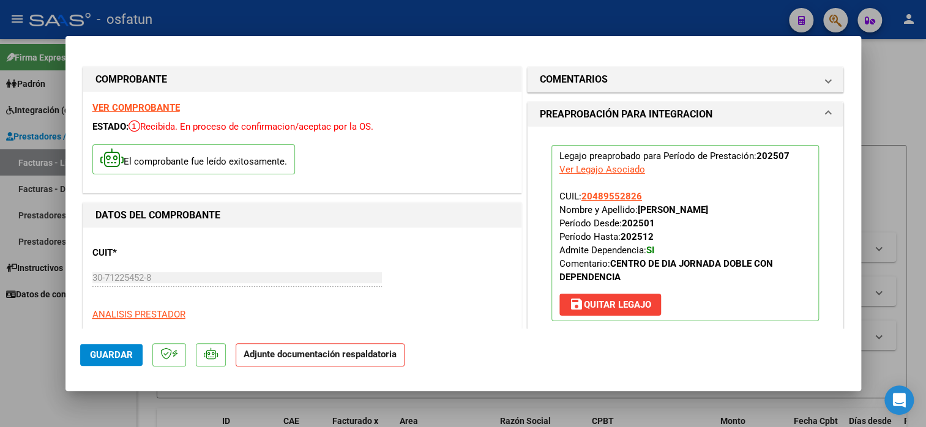
scroll to position [184, 0]
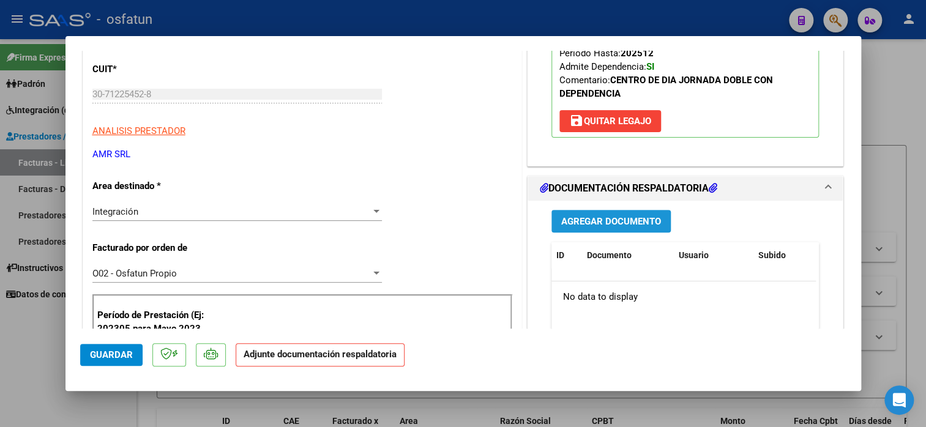
click at [649, 222] on span "Agregar Documento" at bounding box center [611, 221] width 100 height 11
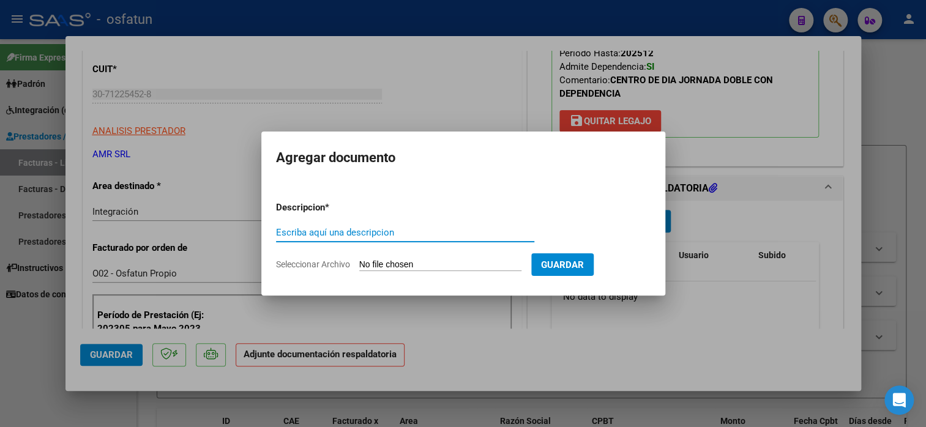
click at [302, 229] on input "Escriba aquí una descripcion" at bounding box center [405, 232] width 258 height 11
click at [333, 231] on input "planilla de asitencia" at bounding box center [405, 232] width 258 height 11
click at [330, 231] on input "planilla de asitencia" at bounding box center [405, 232] width 258 height 11
type input "planilla de asistencia"
click at [384, 266] on input "Seleccionar Archivo" at bounding box center [440, 265] width 162 height 12
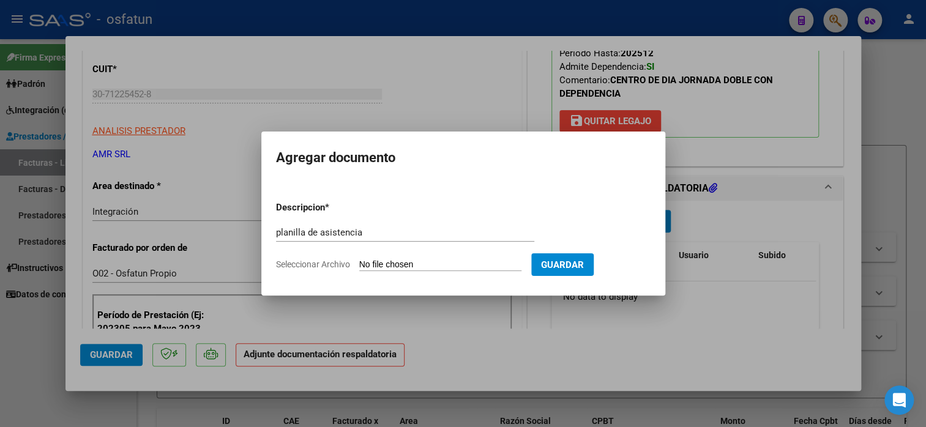
type input "C:\fakepath\AMR 1117 asis.pdf"
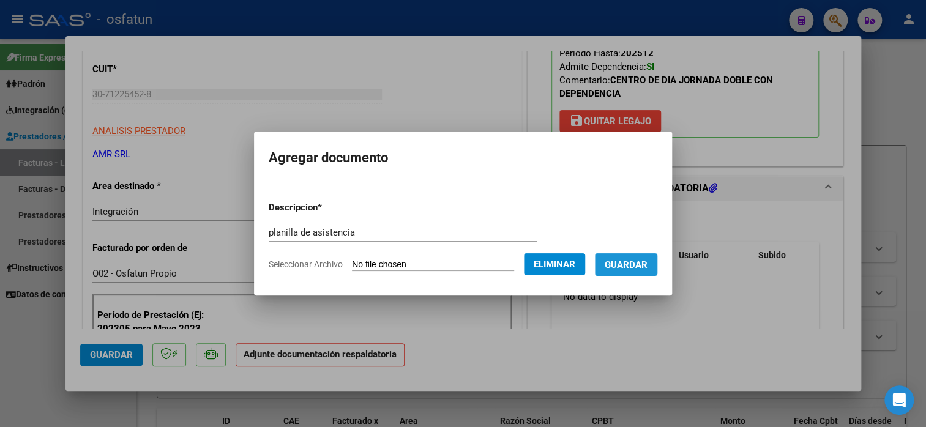
click at [644, 266] on span "Guardar" at bounding box center [626, 264] width 43 height 11
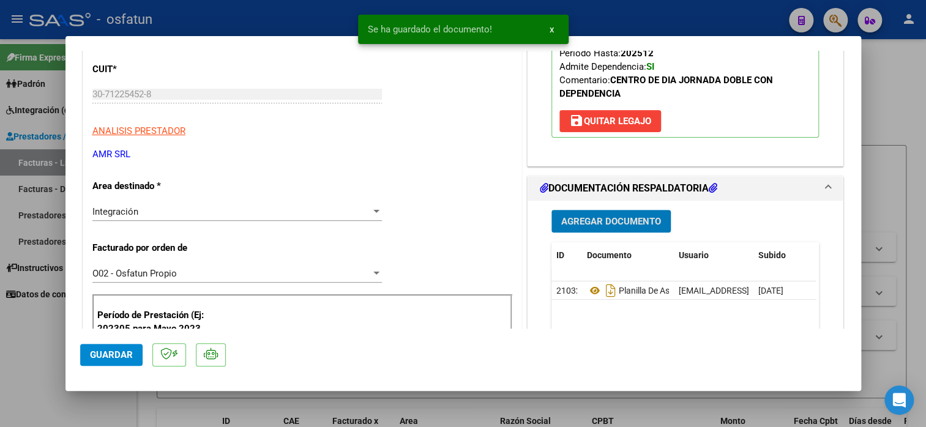
click at [115, 360] on span "Guardar" at bounding box center [111, 354] width 43 height 11
click at [116, 360] on span "Guardar" at bounding box center [111, 354] width 43 height 11
click at [897, 102] on div at bounding box center [463, 213] width 926 height 427
type input "$ 0,00"
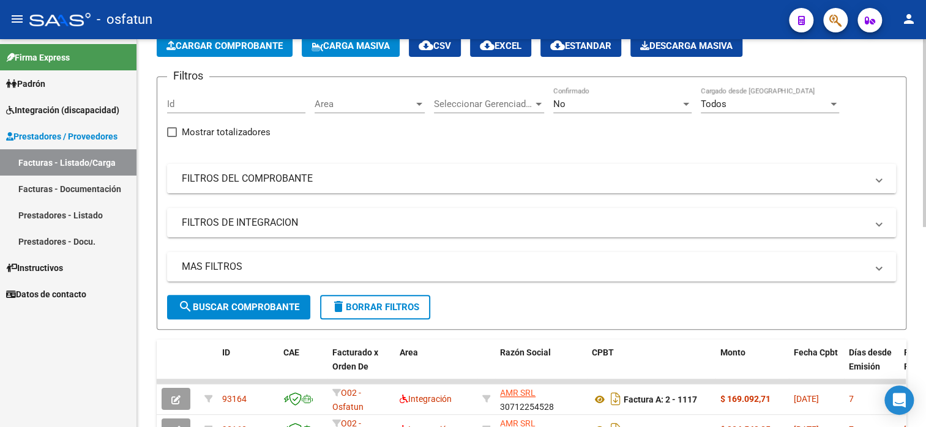
scroll to position [0, 0]
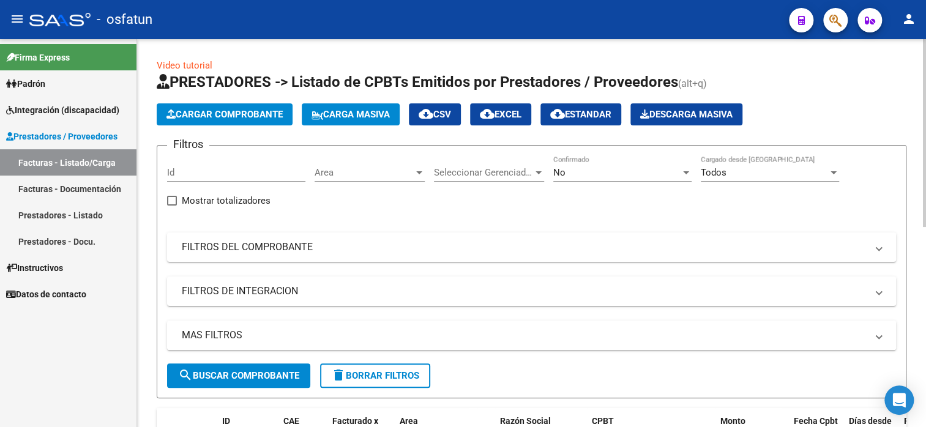
click at [208, 111] on span "Cargar Comprobante" at bounding box center [224, 114] width 116 height 11
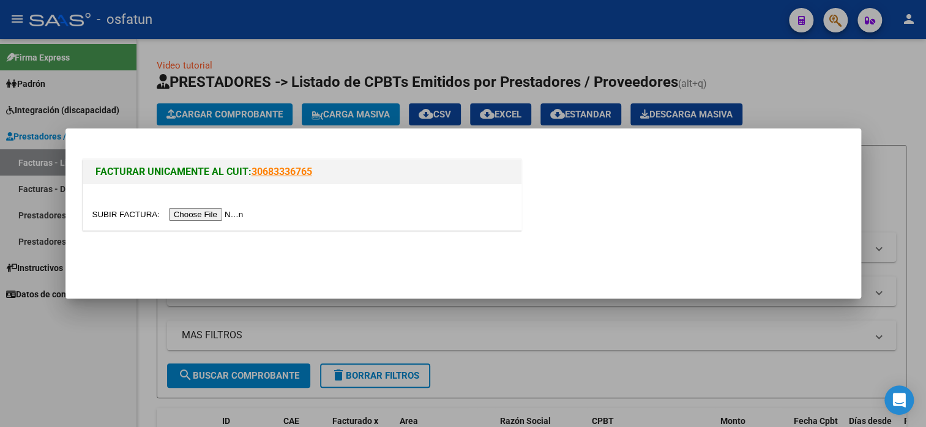
click at [219, 216] on input "file" at bounding box center [169, 214] width 155 height 13
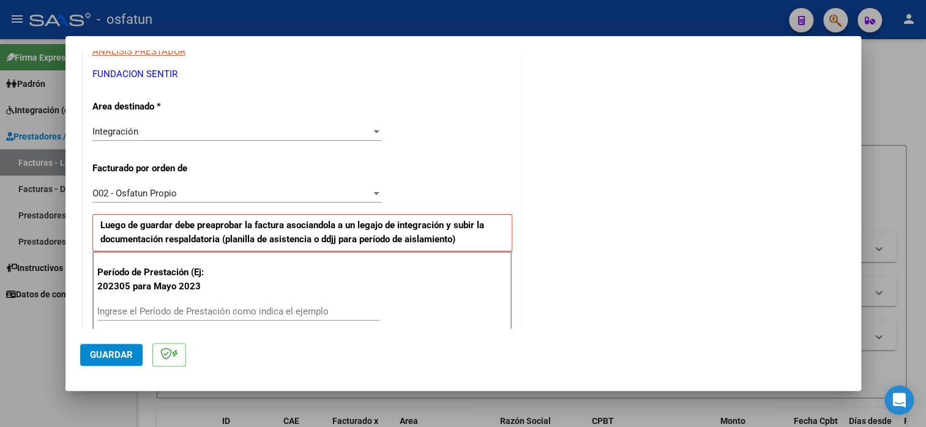
scroll to position [245, 0]
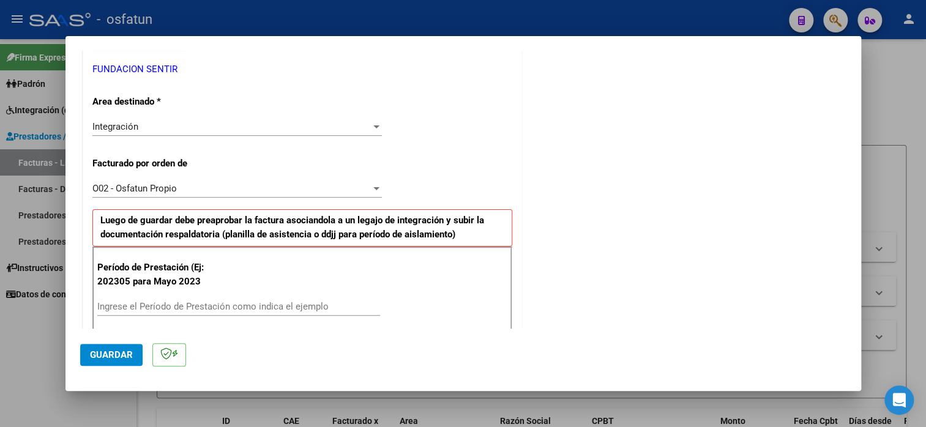
click at [215, 304] on input "Ingrese el Período de Prestación como indica el ejemplo" at bounding box center [238, 306] width 283 height 11
type input "202507"
click at [113, 361] on button "Guardar" at bounding box center [111, 355] width 62 height 22
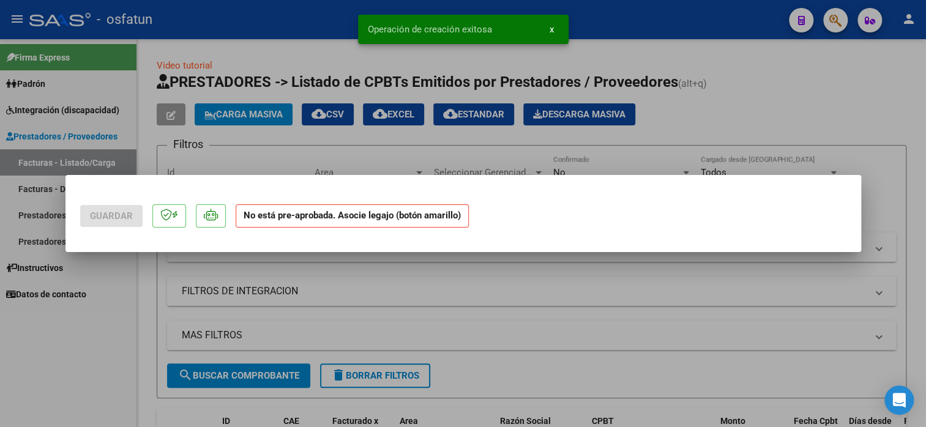
scroll to position [0, 0]
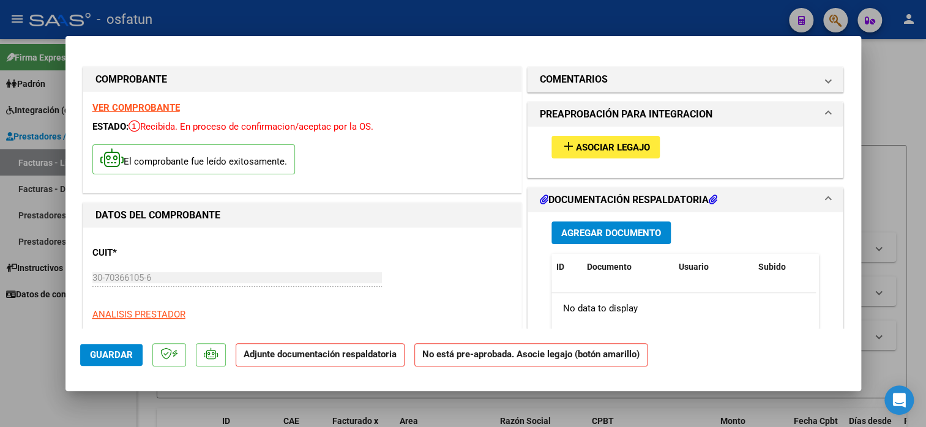
click at [566, 147] on mat-icon "add" at bounding box center [568, 146] width 15 height 15
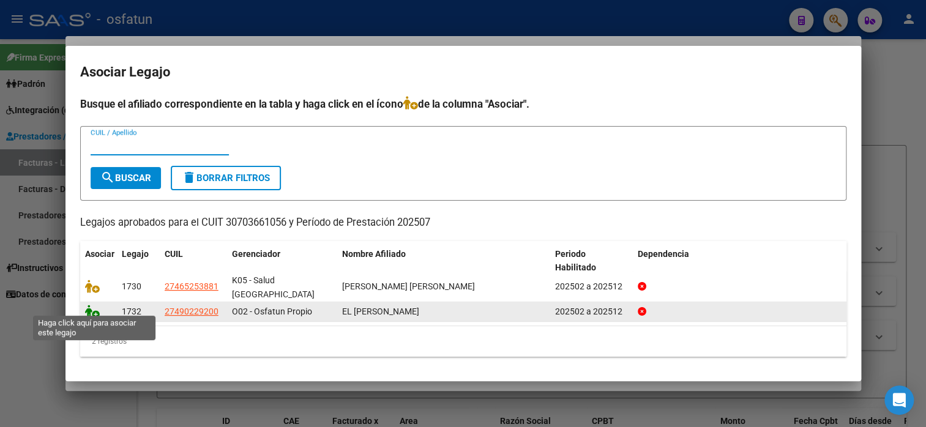
click at [92, 307] on icon at bounding box center [92, 311] width 15 height 13
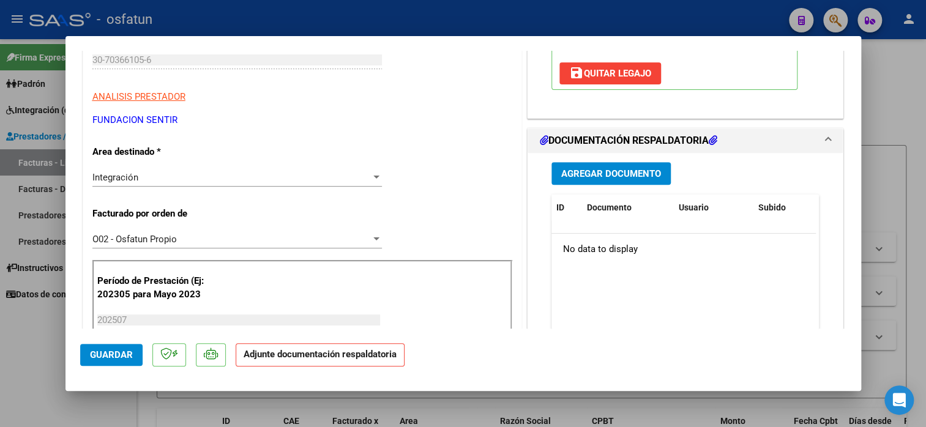
scroll to position [245, 0]
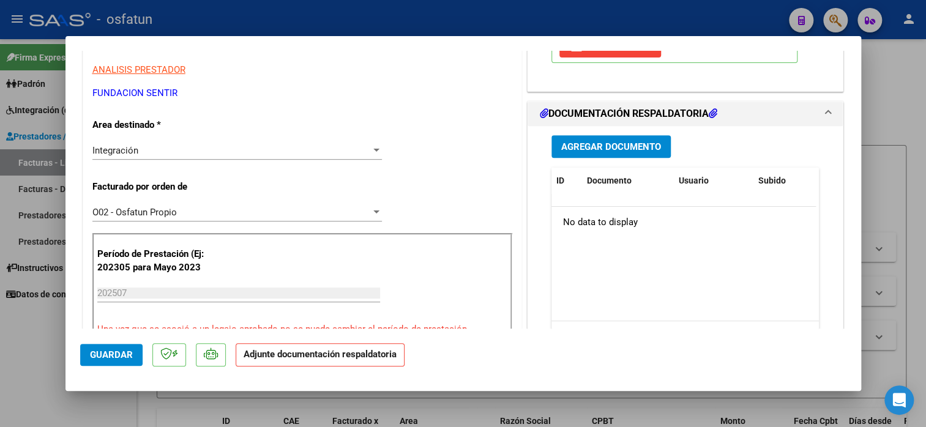
click at [601, 149] on span "Agregar Documento" at bounding box center [611, 146] width 100 height 11
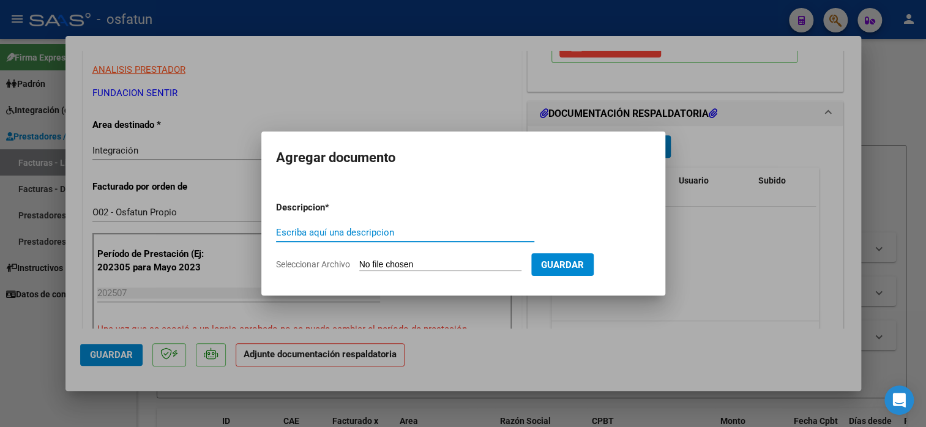
click at [335, 237] on input "Escriba aquí una descripcion" at bounding box center [405, 232] width 258 height 11
type input "planilla de asistencia"
click at [395, 258] on form "Descripcion * planilla de asistencia Escriba aquí una descripcion Seleccionar A…" at bounding box center [463, 236] width 375 height 89
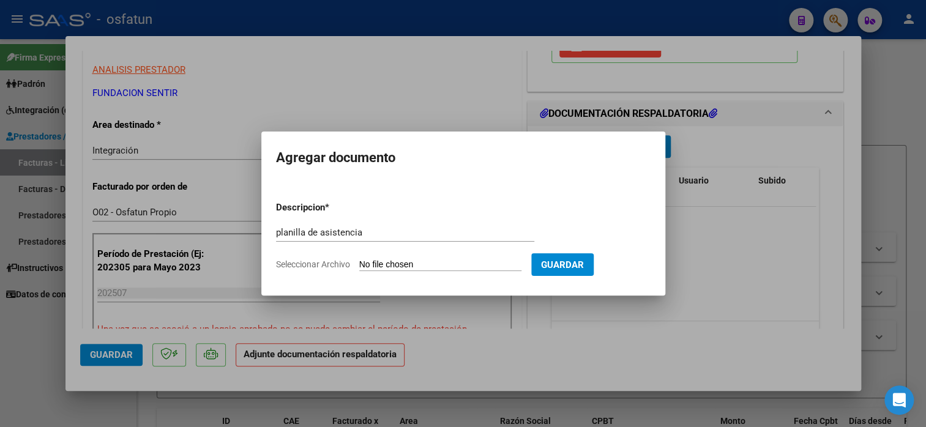
click at [382, 272] on form "Descripcion * planilla de asistencia Escriba aquí una descripcion Seleccionar A…" at bounding box center [463, 236] width 375 height 89
click at [381, 263] on input "Seleccionar Archivo" at bounding box center [440, 265] width 162 height 12
type input "C:\fakepath\FUND SENTIR 6395 asis.pdf"
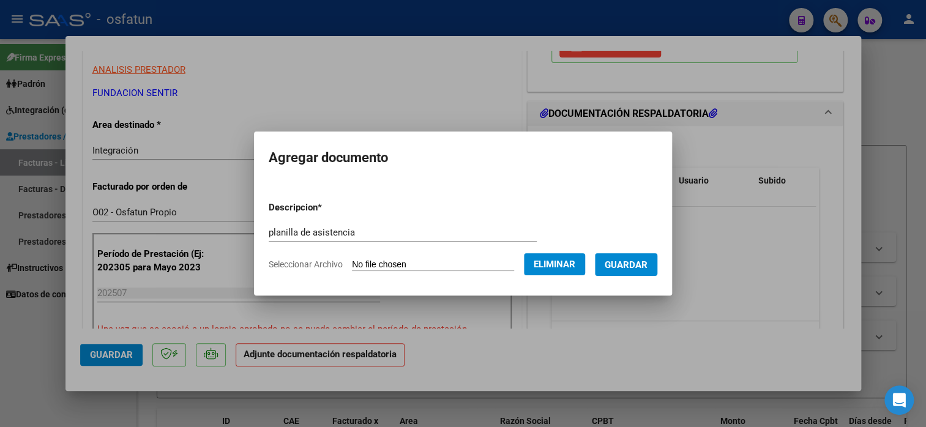
click at [617, 267] on button "Guardar" at bounding box center [626, 264] width 62 height 23
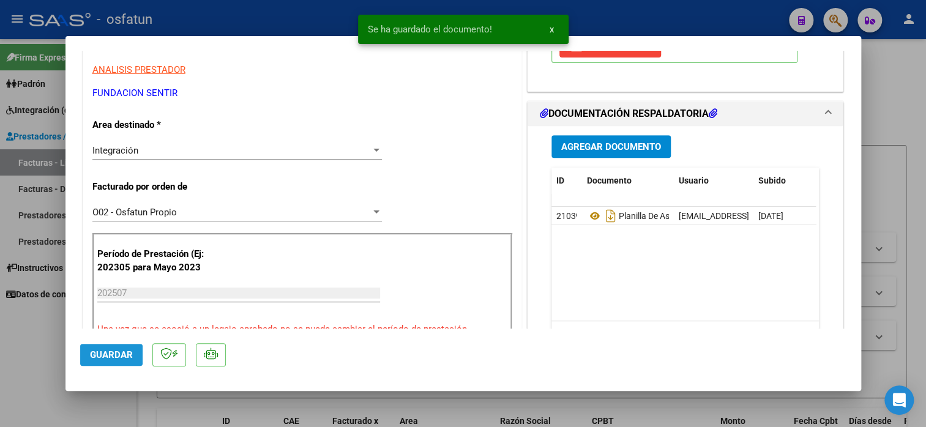
click at [133, 351] on button "Guardar" at bounding box center [111, 355] width 62 height 22
click at [133, 352] on button "Guardar" at bounding box center [111, 355] width 62 height 22
click at [904, 64] on div at bounding box center [463, 213] width 926 height 427
type input "$ 0,00"
